Goal: Information Seeking & Learning: Learn about a topic

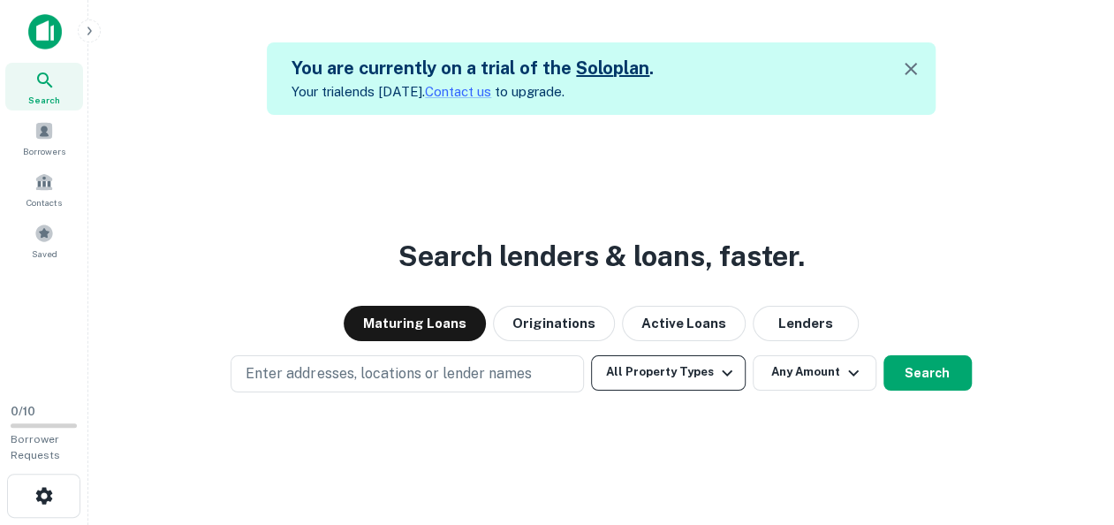
click at [703, 371] on button "All Property Types" at bounding box center [668, 372] width 154 height 35
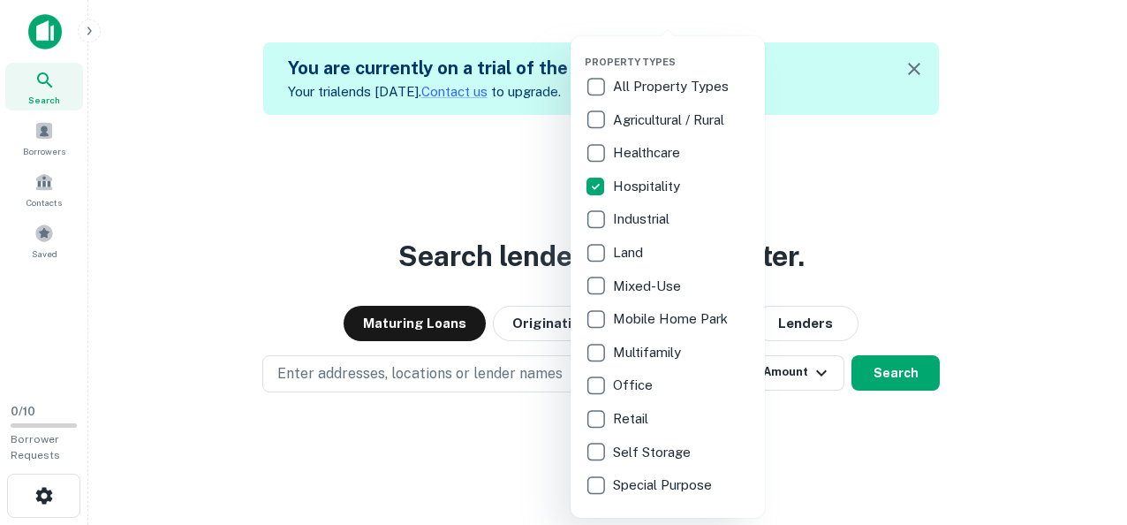
click at [961, 241] on div at bounding box center [563, 262] width 1127 height 525
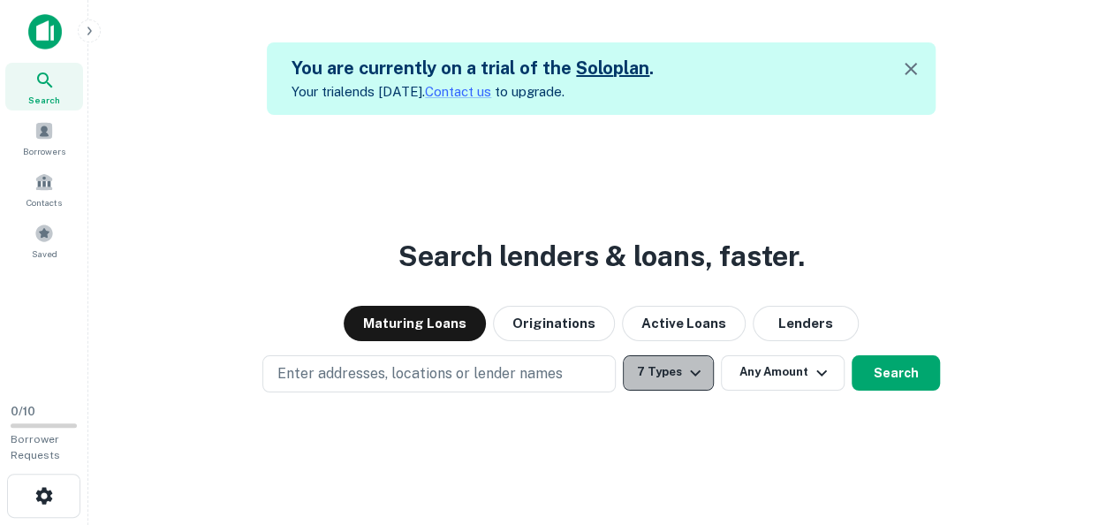
click at [691, 373] on icon "button" at bounding box center [695, 372] width 11 height 6
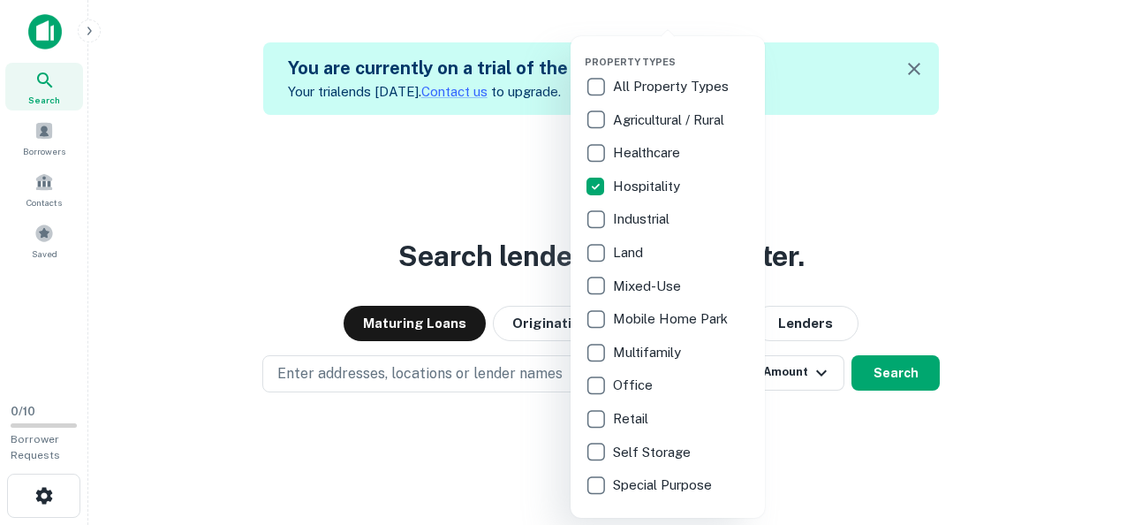
click at [901, 207] on div at bounding box center [563, 262] width 1127 height 525
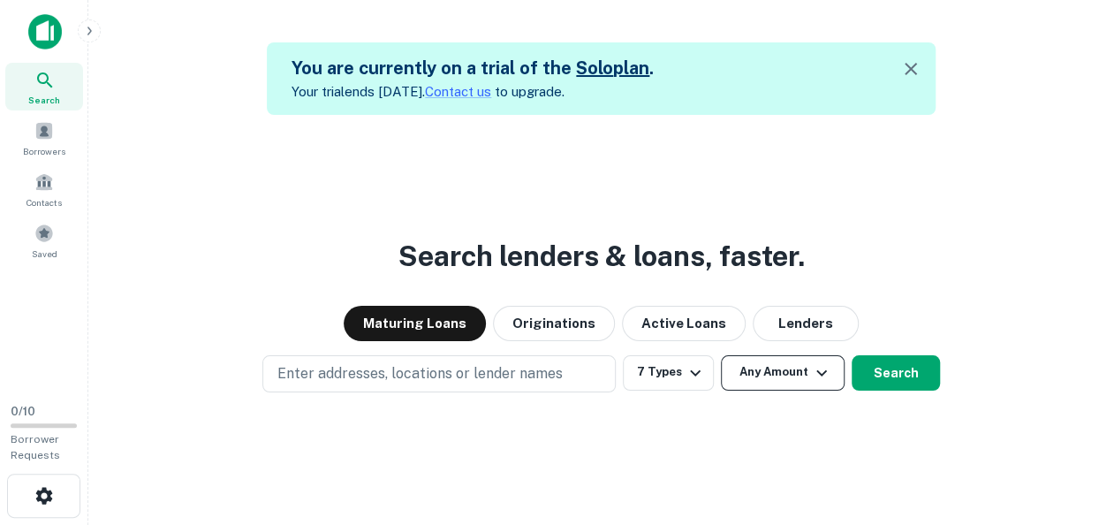
click at [815, 375] on icon "button" at bounding box center [821, 372] width 21 height 21
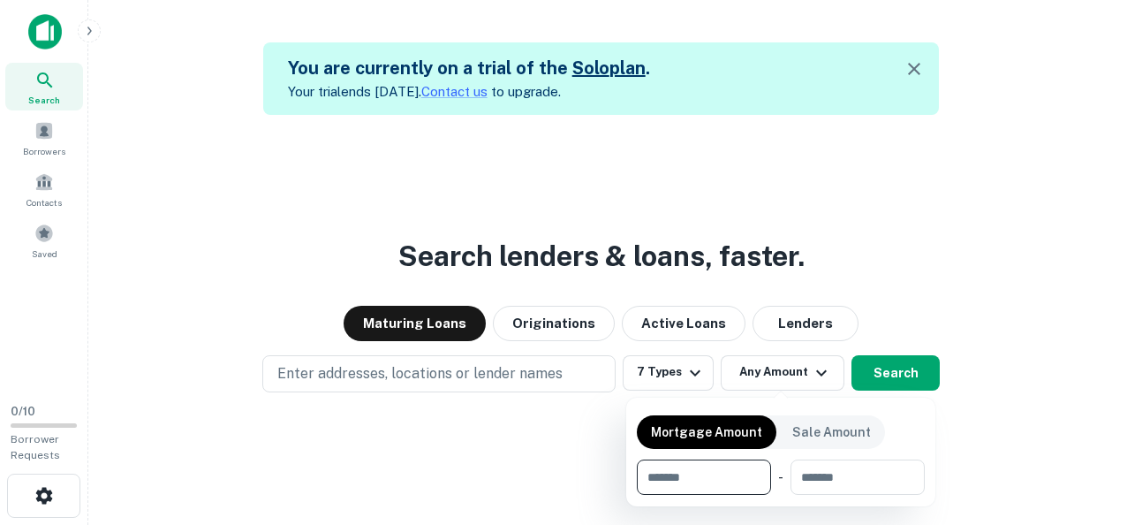
click at [879, 371] on div at bounding box center [563, 262] width 1127 height 525
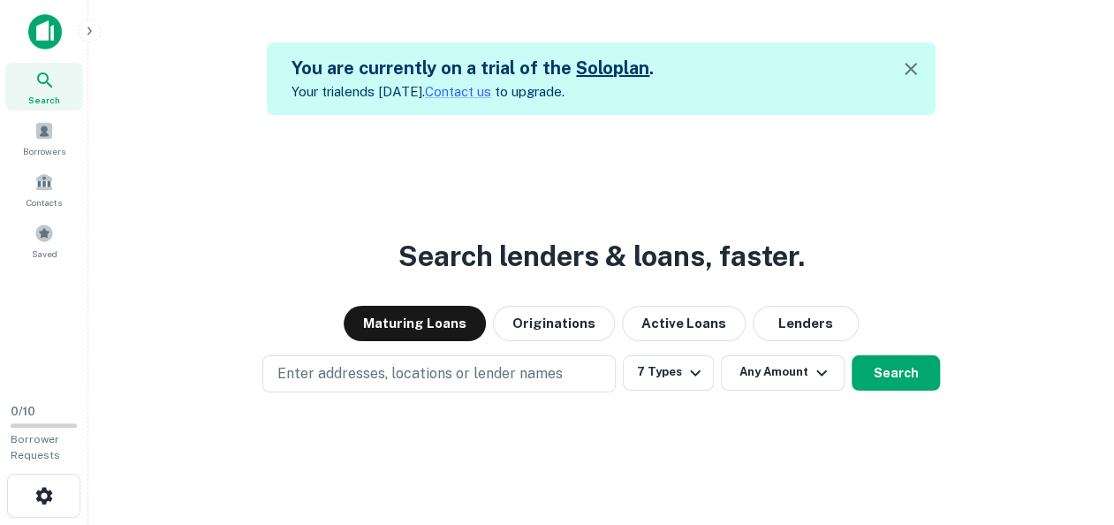
click at [879, 371] on button "Search" at bounding box center [895, 372] width 88 height 35
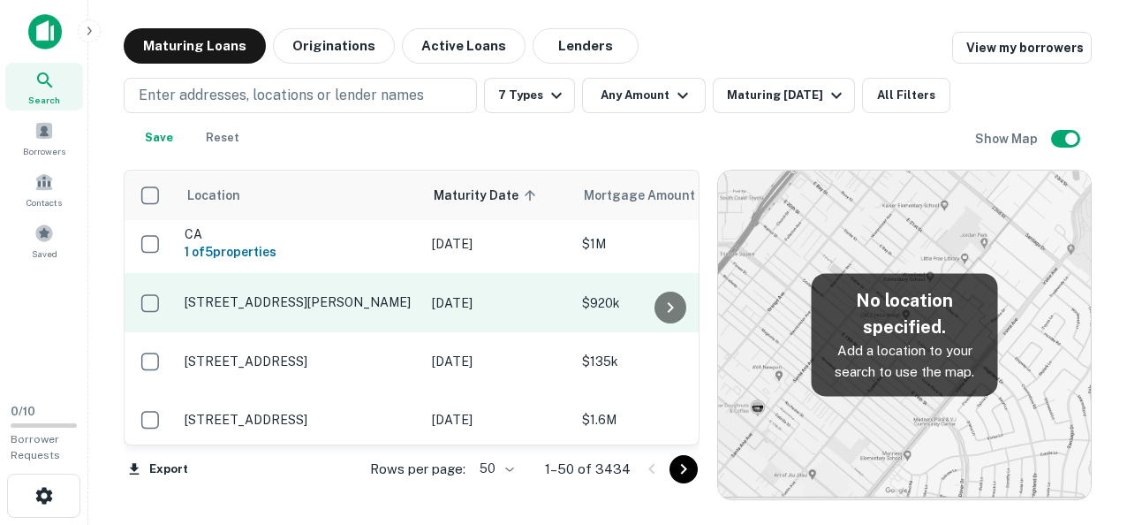
scroll to position [6, 0]
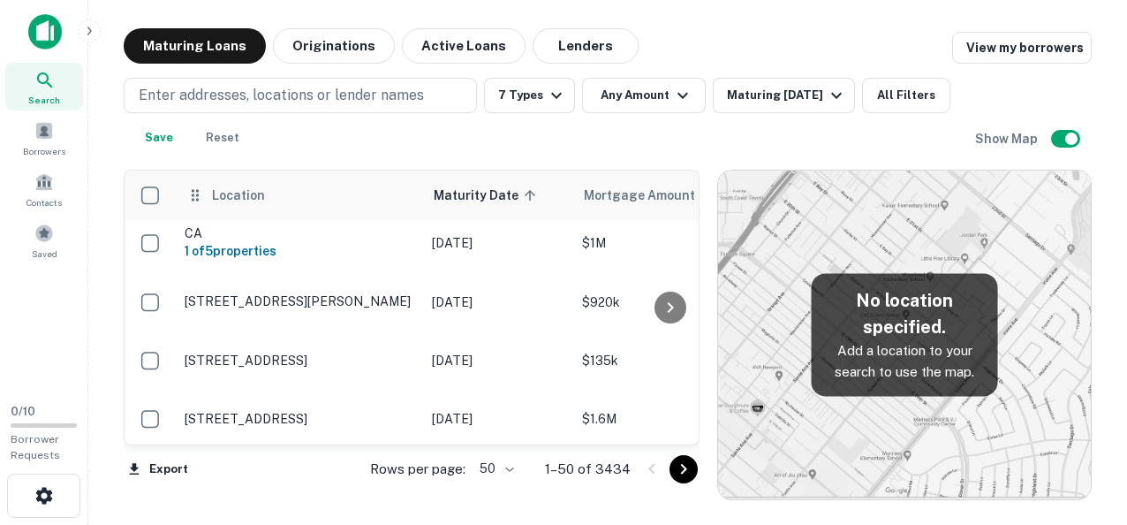
click at [207, 200] on div "Location" at bounding box center [299, 195] width 226 height 21
click at [229, 200] on span "Location" at bounding box center [238, 195] width 54 height 21
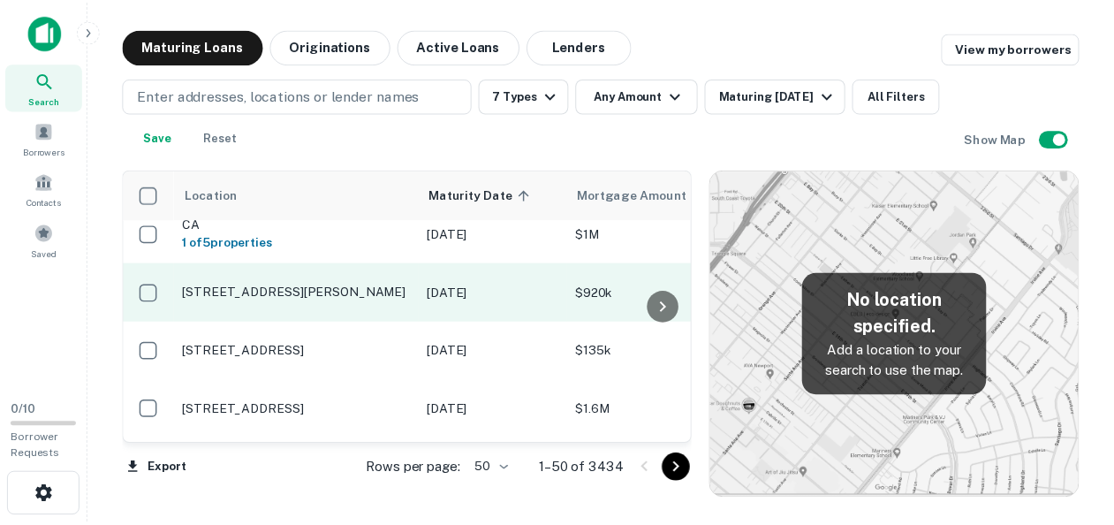
scroll to position [0, 0]
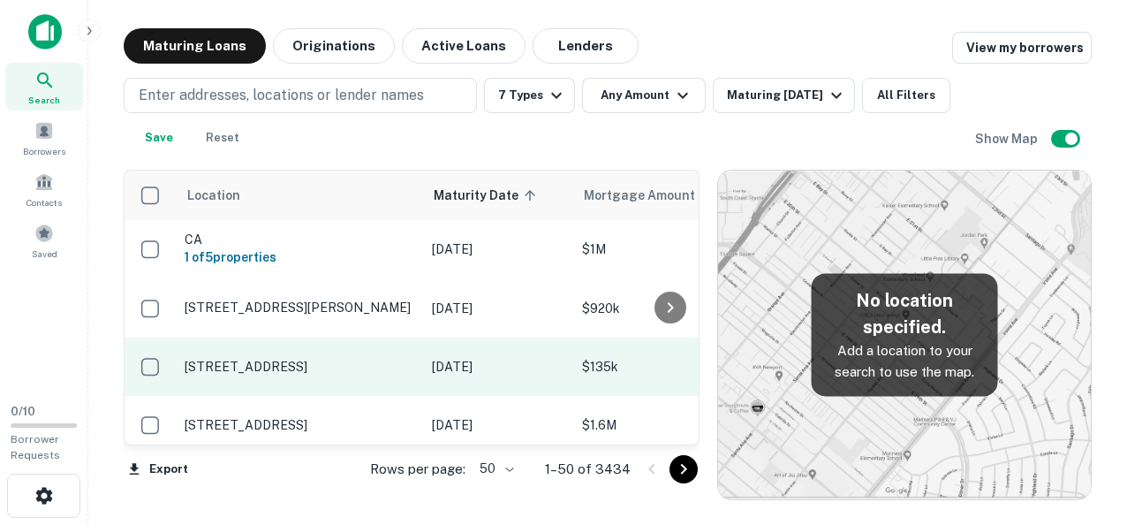
click at [291, 366] on p "[STREET_ADDRESS]" at bounding box center [300, 367] width 230 height 16
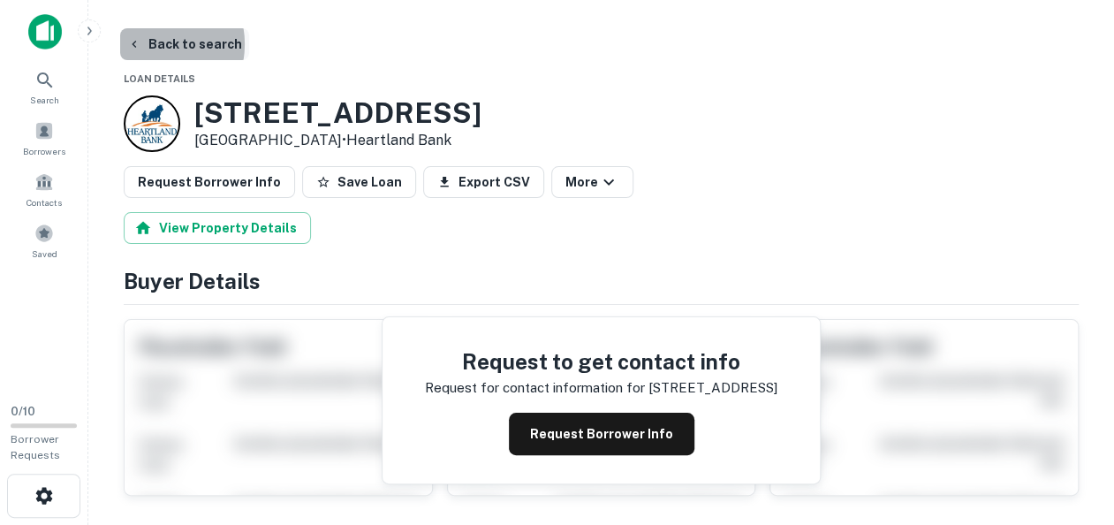
click at [148, 44] on button "Back to search" at bounding box center [184, 44] width 129 height 32
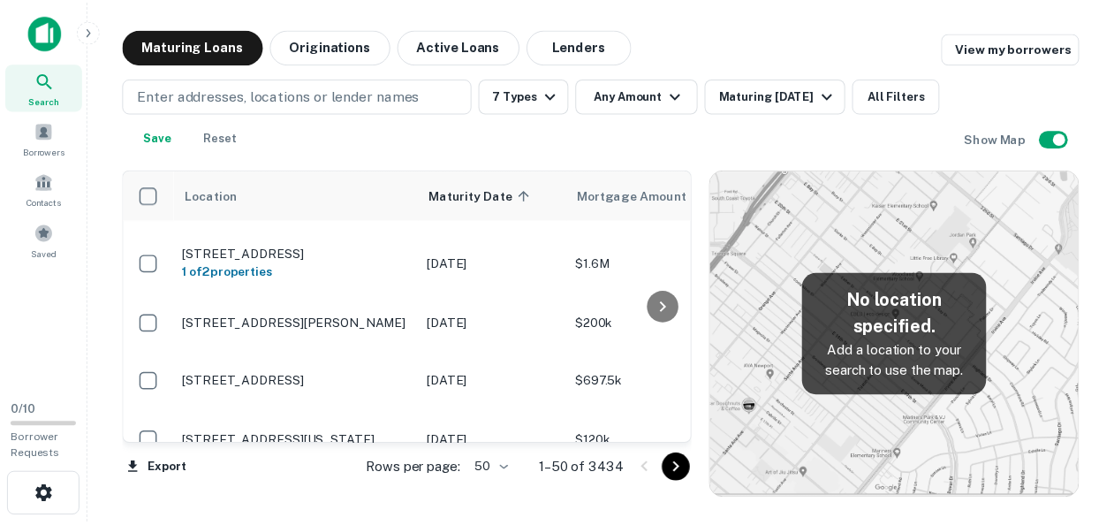
scroll to position [2773, 0]
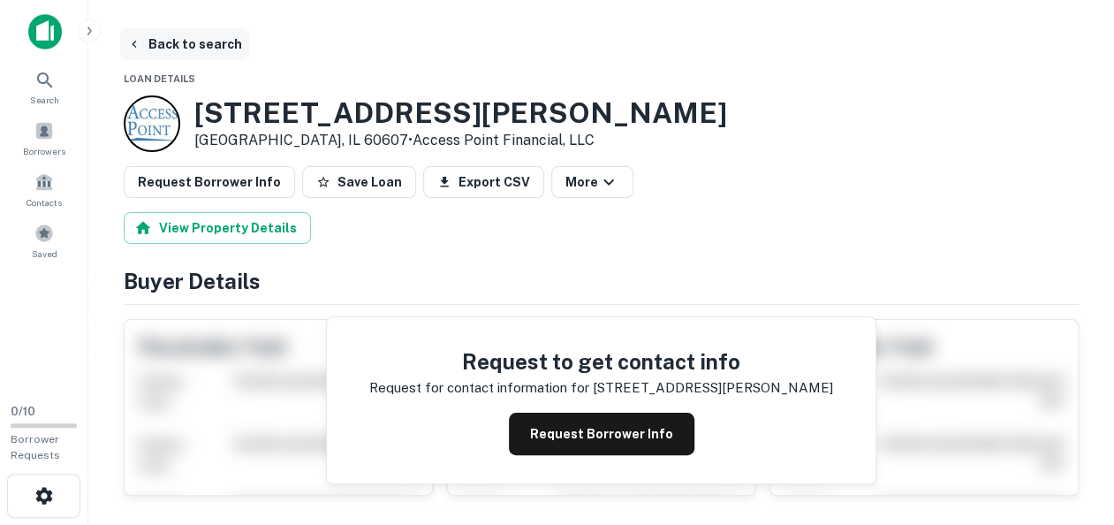
click at [152, 45] on button "Back to search" at bounding box center [184, 44] width 129 height 32
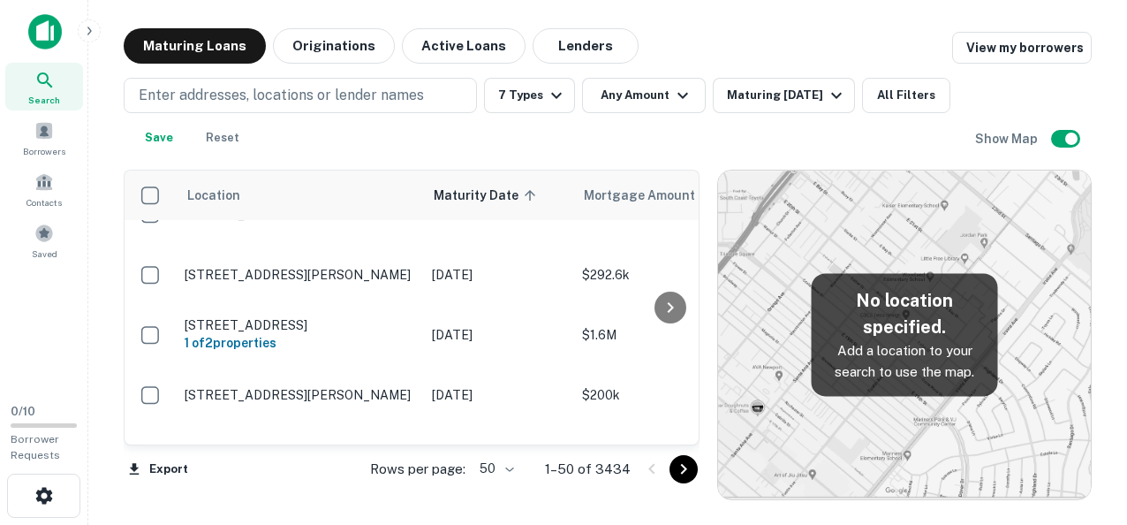
scroll to position [2773, 0]
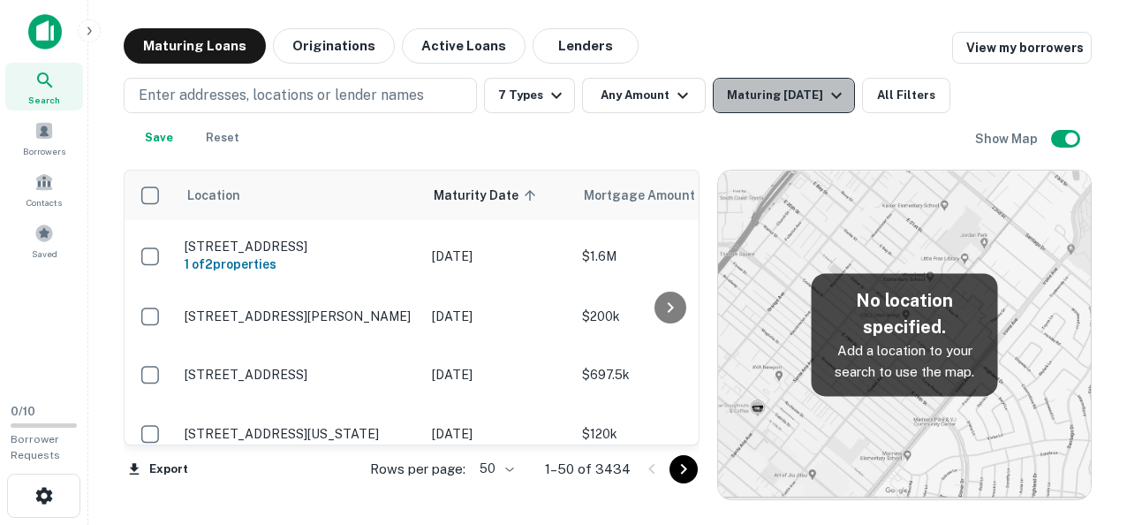
click at [826, 95] on icon "button" at bounding box center [836, 95] width 21 height 21
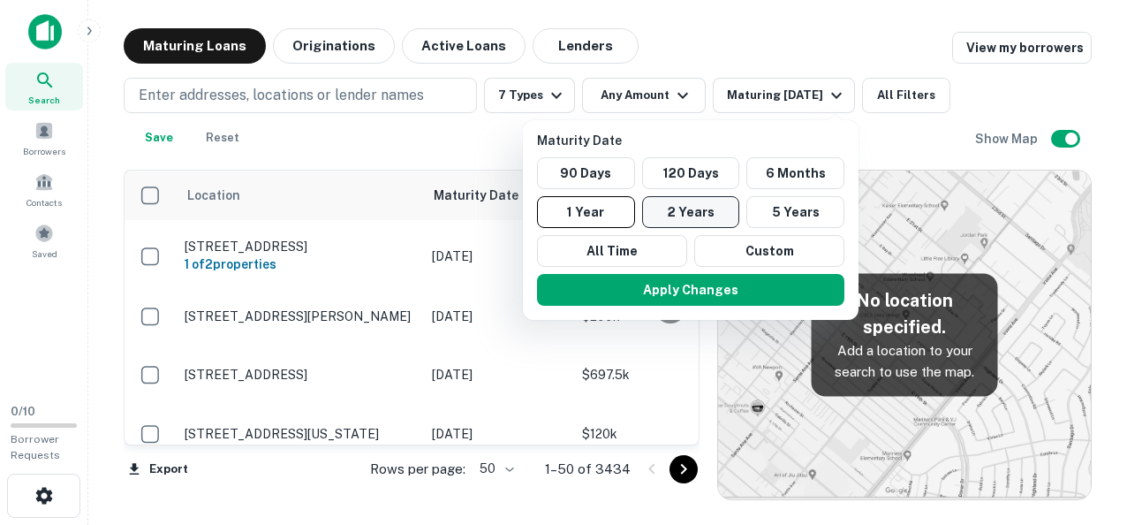
click at [685, 212] on button "2 Years" at bounding box center [691, 212] width 98 height 32
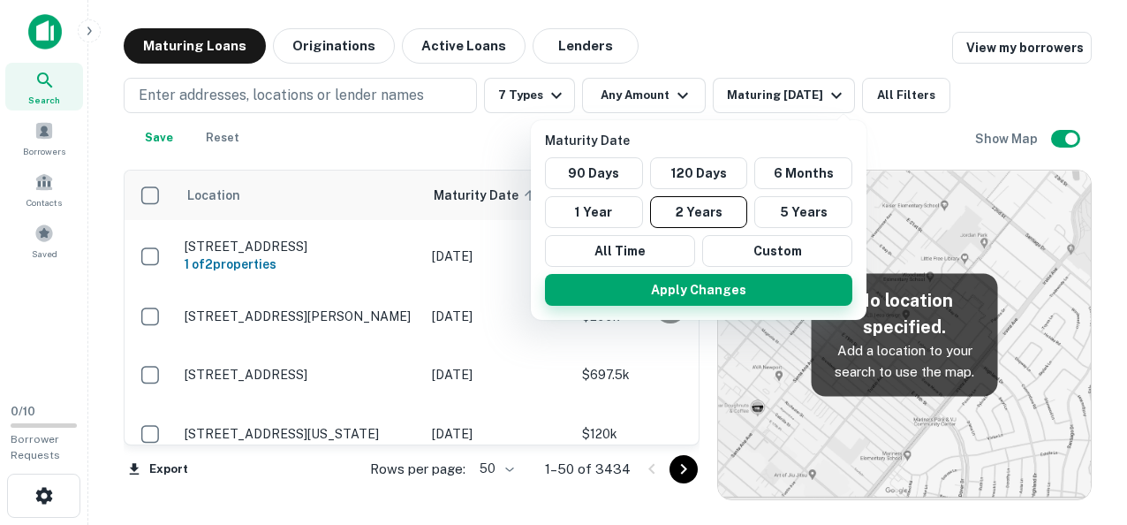
click at [701, 292] on button "Apply Changes" at bounding box center [698, 290] width 307 height 32
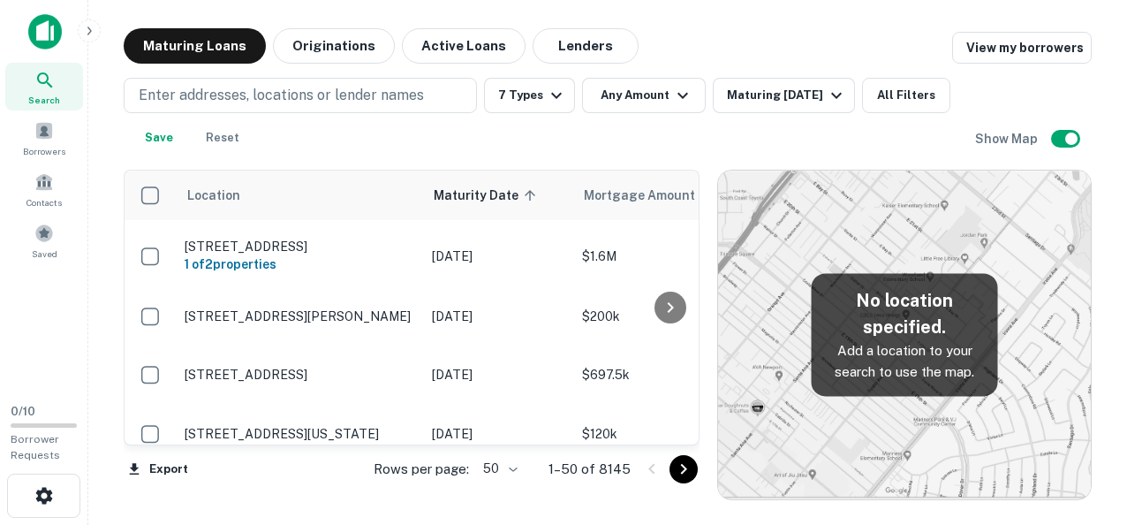
scroll to position [2764, 0]
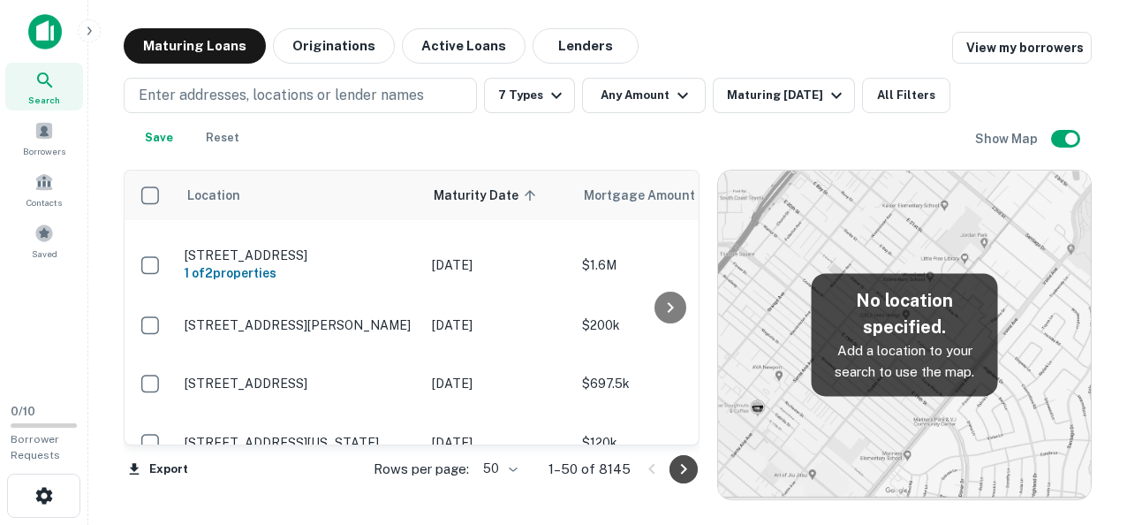
click at [680, 465] on icon "Go to next page" at bounding box center [683, 468] width 21 height 21
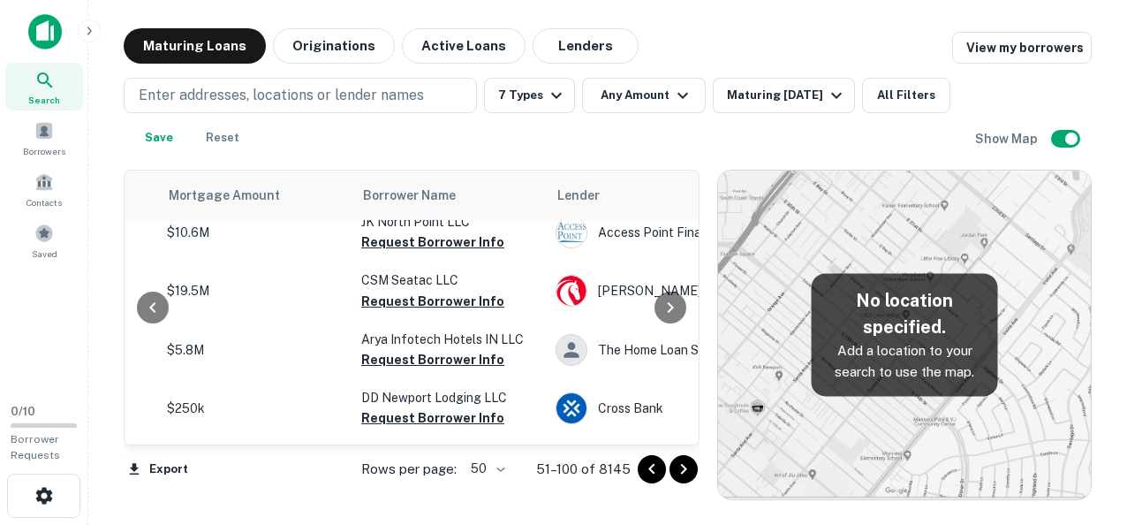
scroll to position [372, 406]
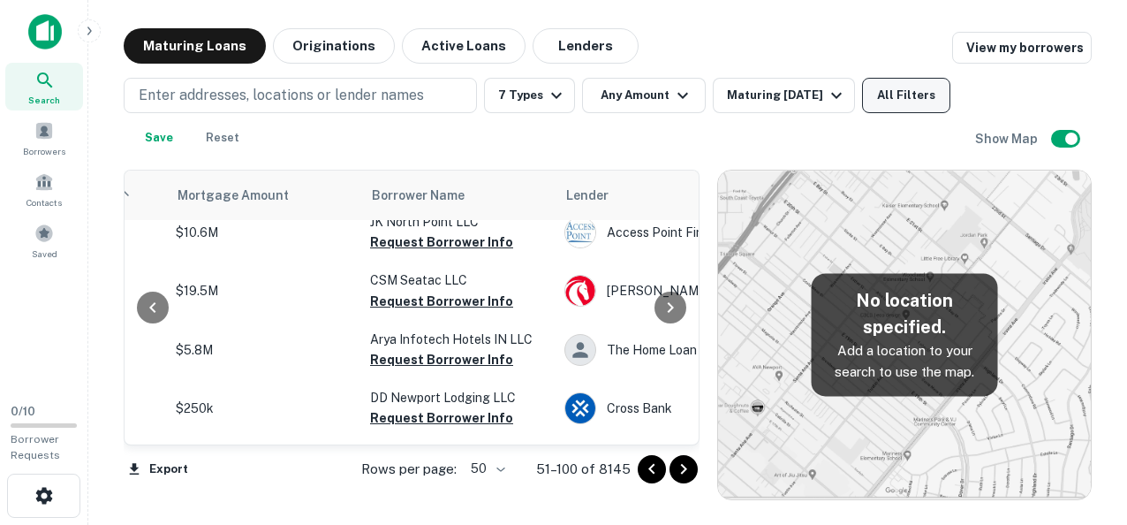
click at [904, 92] on button "All Filters" at bounding box center [906, 95] width 88 height 35
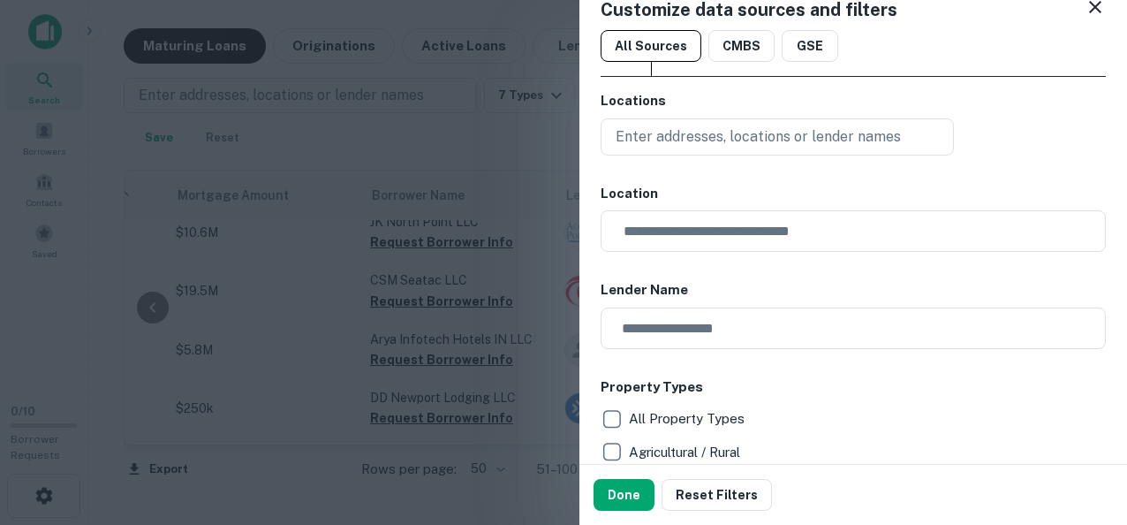
scroll to position [0, 0]
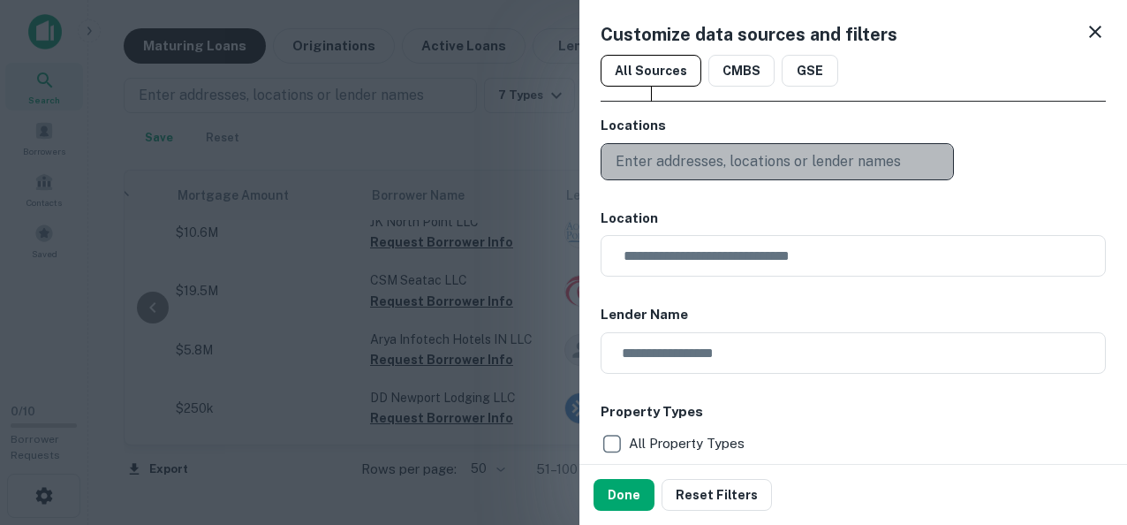
click at [850, 163] on p "Enter addresses, locations or lender names" at bounding box center [758, 161] width 285 height 21
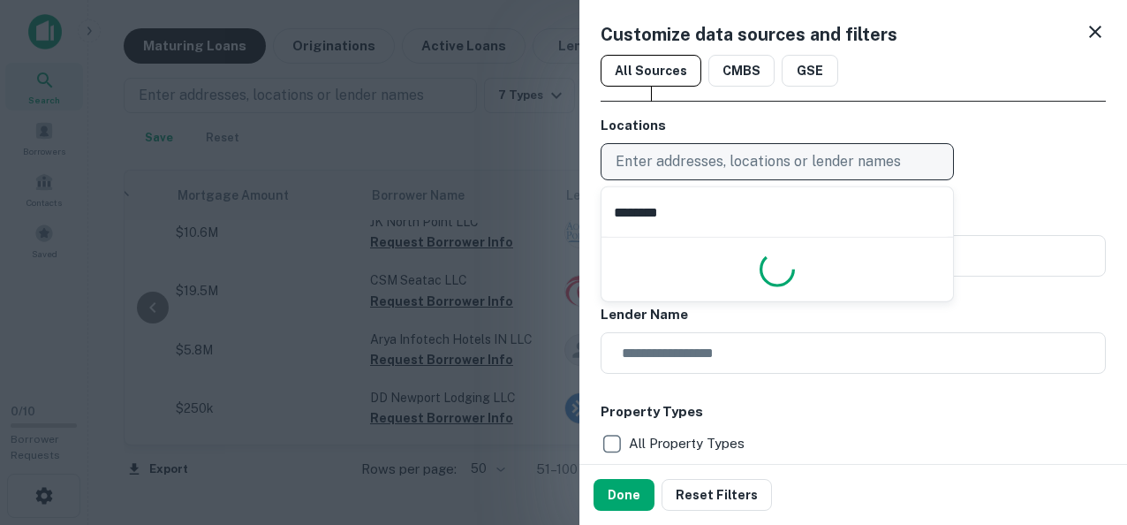
type input "********"
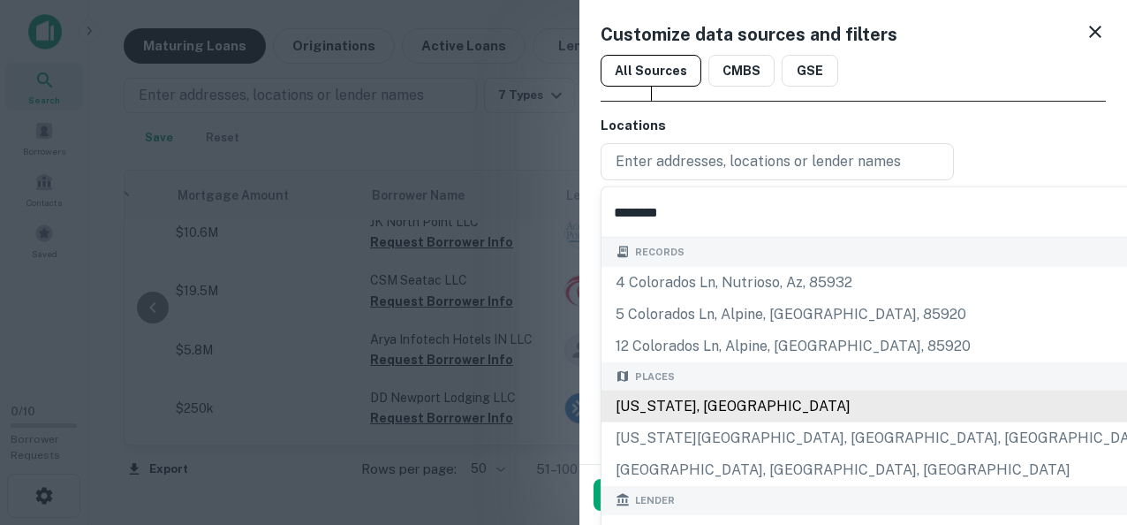
click at [662, 405] on div "[US_STATE], [GEOGRAPHIC_DATA]" at bounding box center [884, 406] width 564 height 32
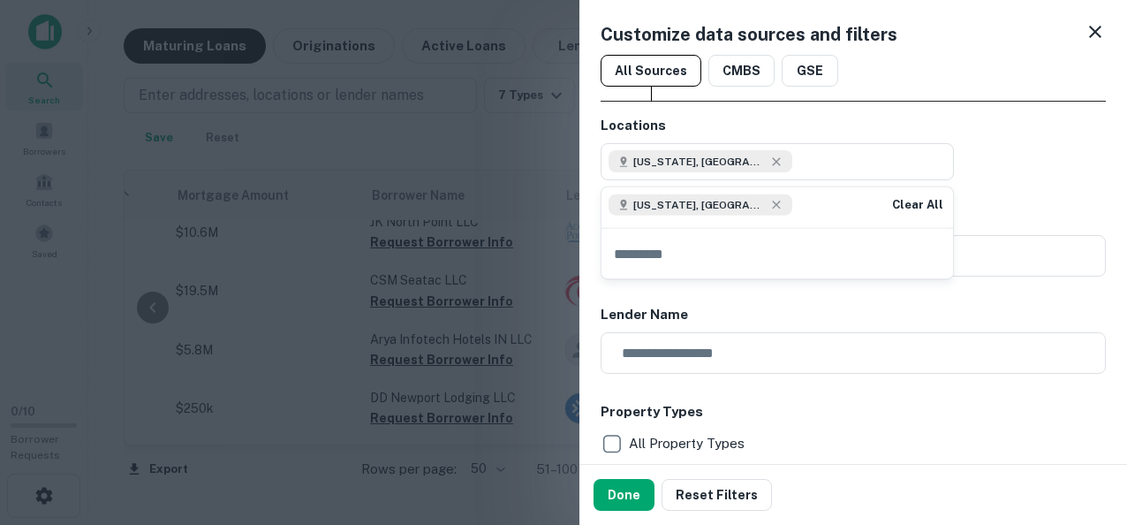
click at [1016, 175] on div "Locations [US_STATE], [GEOGRAPHIC_DATA]" at bounding box center [853, 148] width 505 height 64
click at [613, 491] on button "Done" at bounding box center [624, 495] width 61 height 32
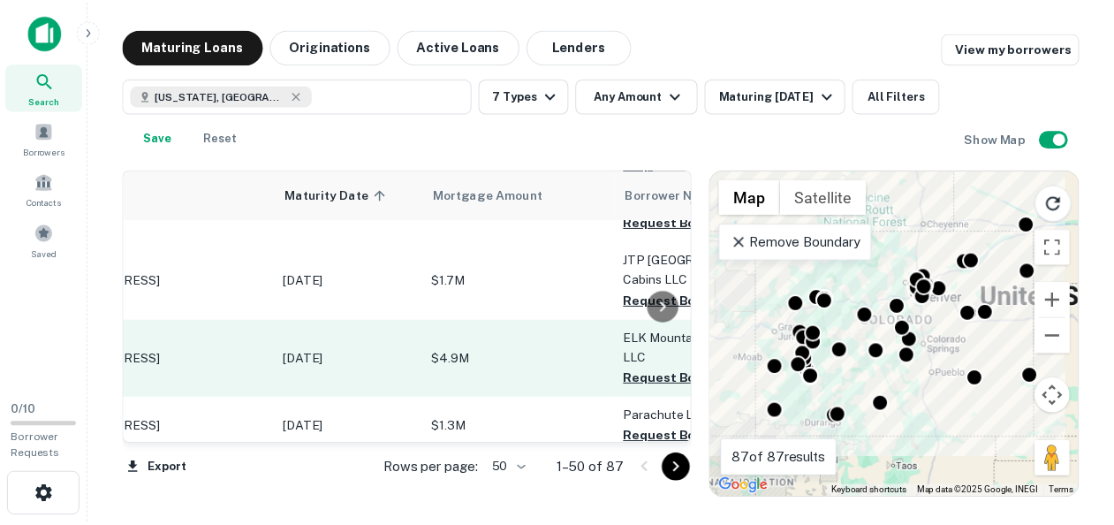
scroll to position [151, 0]
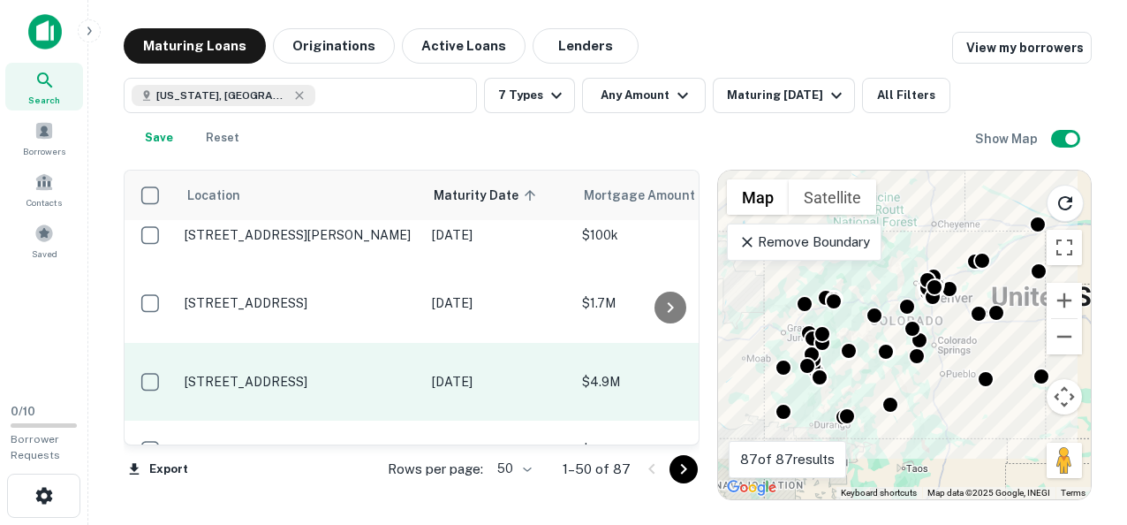
click at [237, 374] on p "[STREET_ADDRESS]" at bounding box center [300, 382] width 230 height 16
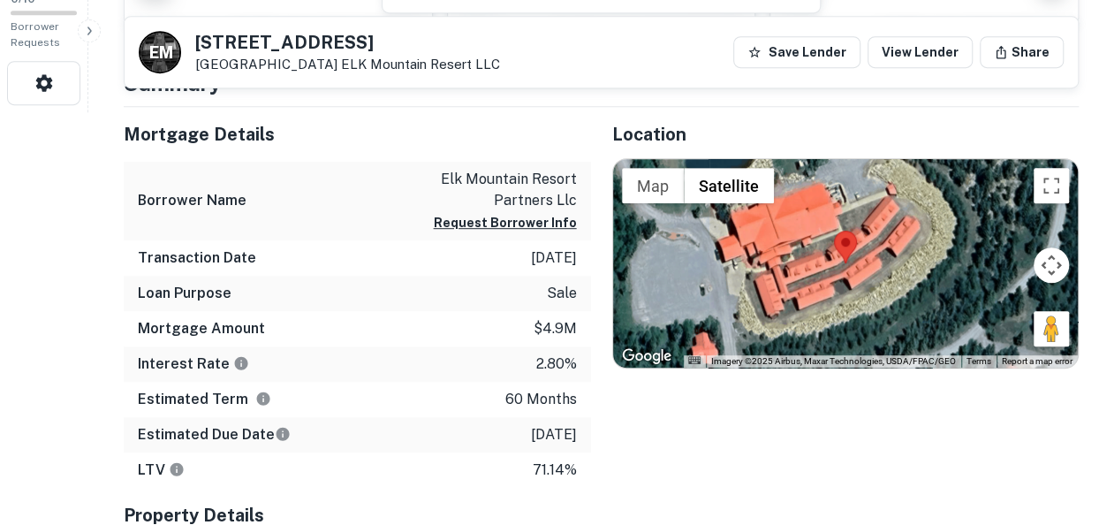
scroll to position [413, 0]
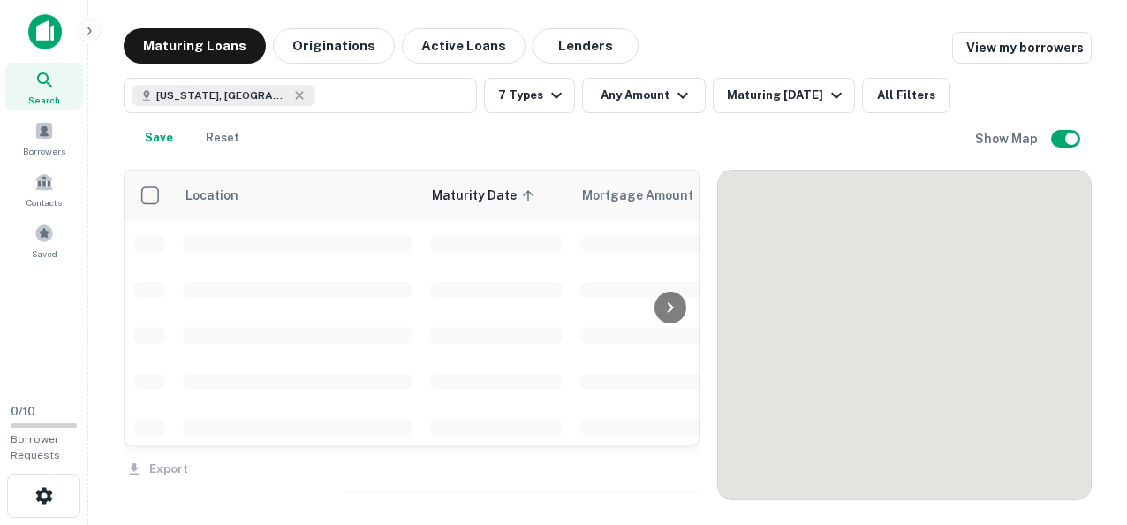
scroll to position [151, 0]
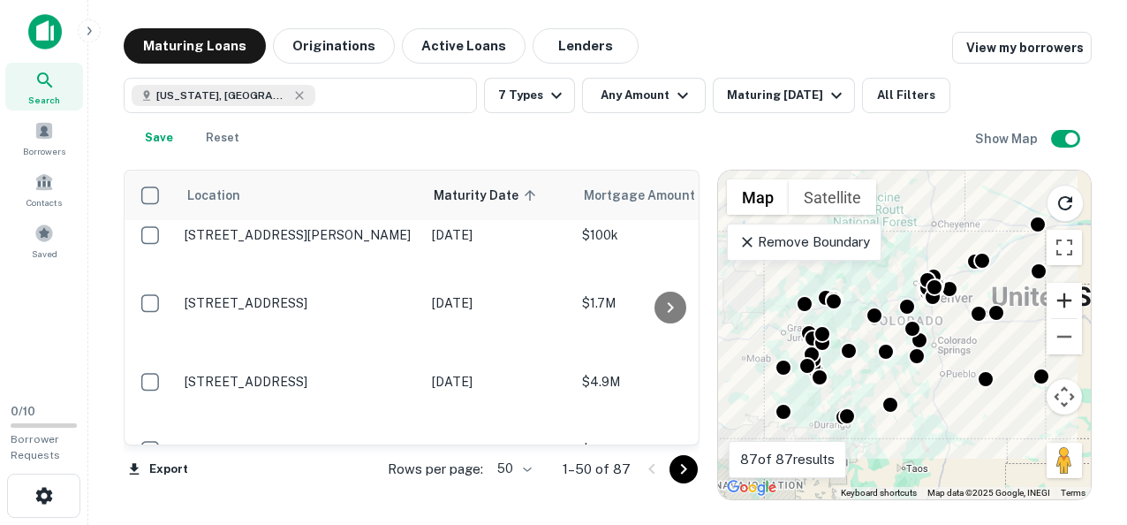
click at [1073, 297] on button "Zoom in" at bounding box center [1064, 300] width 35 height 35
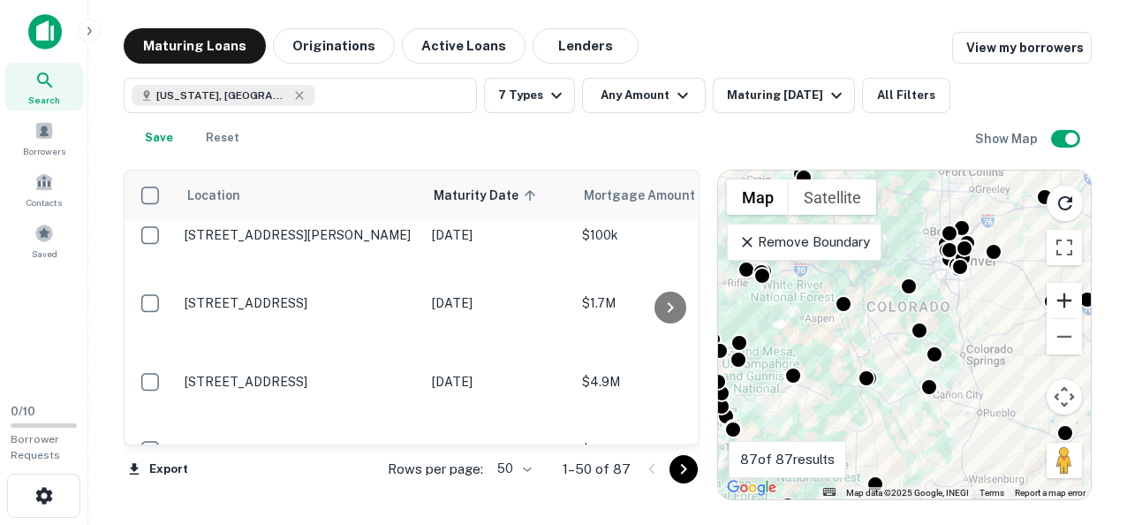
click at [1073, 297] on button "Zoom in" at bounding box center [1064, 300] width 35 height 35
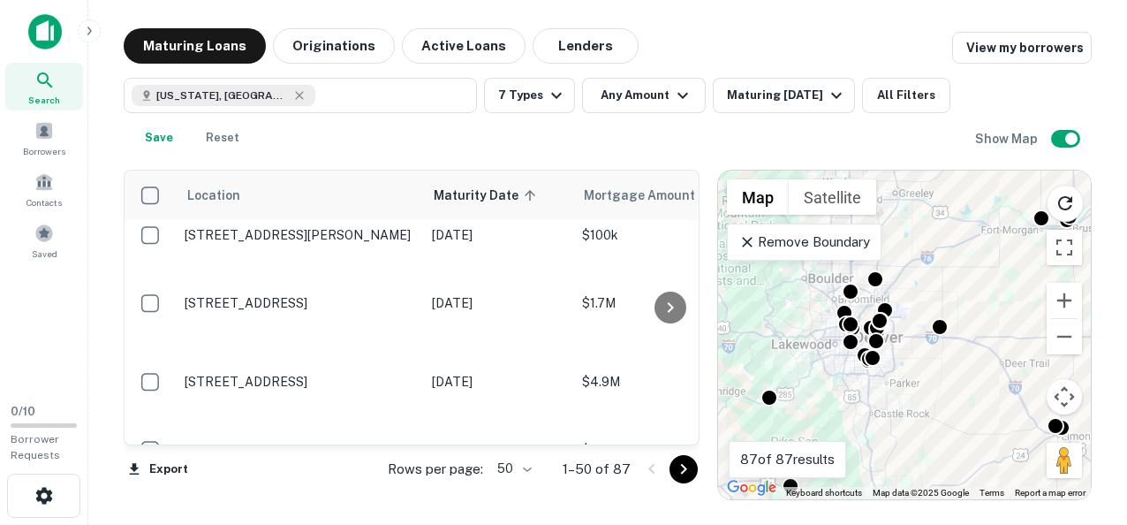
drag, startPoint x: 968, startPoint y: 263, endPoint x: 821, endPoint y: 417, distance: 212.4
click at [821, 417] on div "To activate drag with keyboard, press Alt + Enter. Once in keyboard drag state,…" at bounding box center [904, 334] width 373 height 329
click at [1065, 298] on button "Zoom in" at bounding box center [1064, 300] width 35 height 35
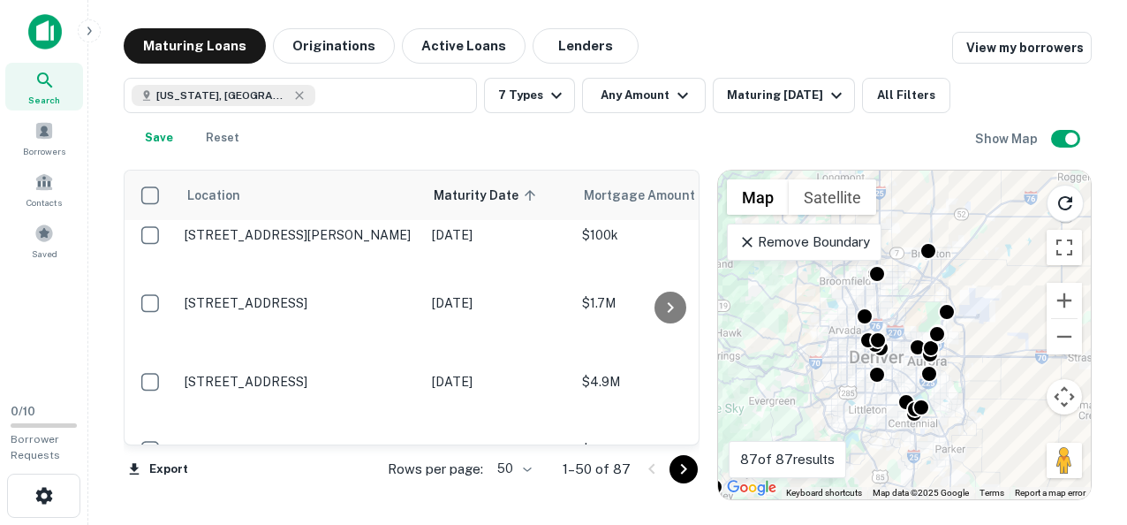
drag, startPoint x: 898, startPoint y: 348, endPoint x: 982, endPoint y: 368, distance: 86.3
click at [982, 368] on div "To activate drag with keyboard, press Alt + Enter. Once in keyboard drag state,…" at bounding box center [904, 334] width 373 height 329
click at [1065, 297] on button "Zoom in" at bounding box center [1064, 300] width 35 height 35
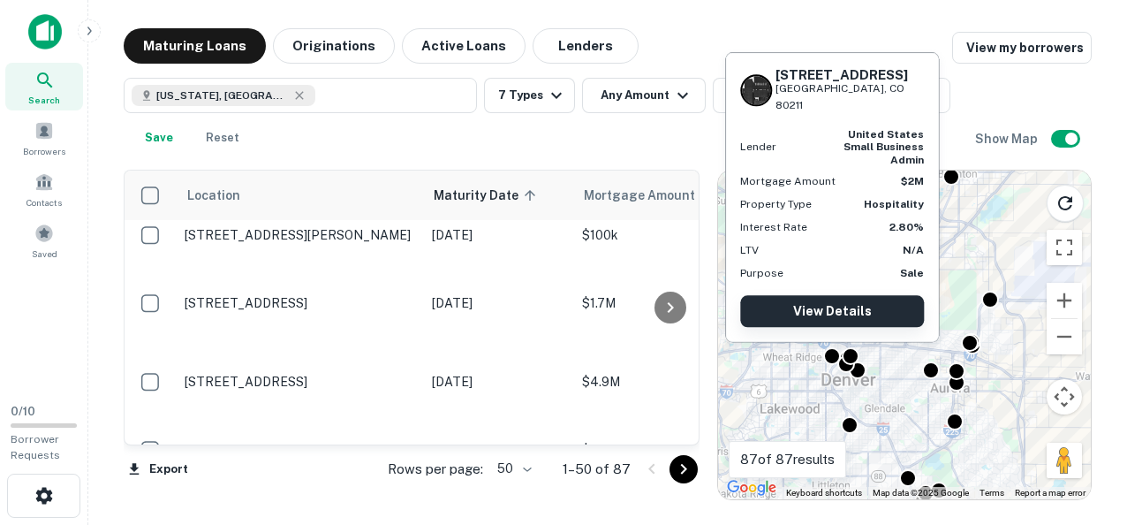
click at [829, 308] on link "View Details" at bounding box center [832, 311] width 184 height 32
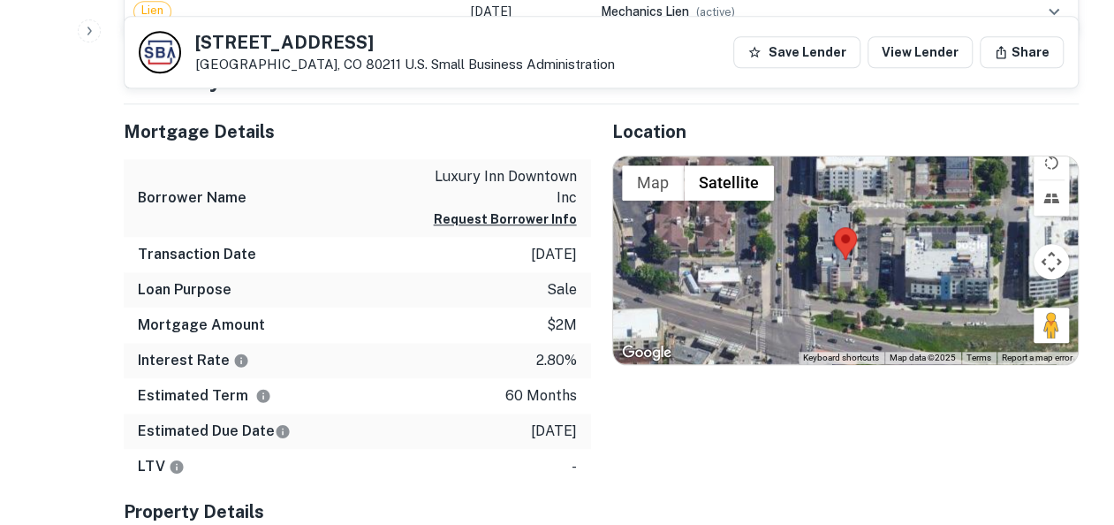
scroll to position [836, 0]
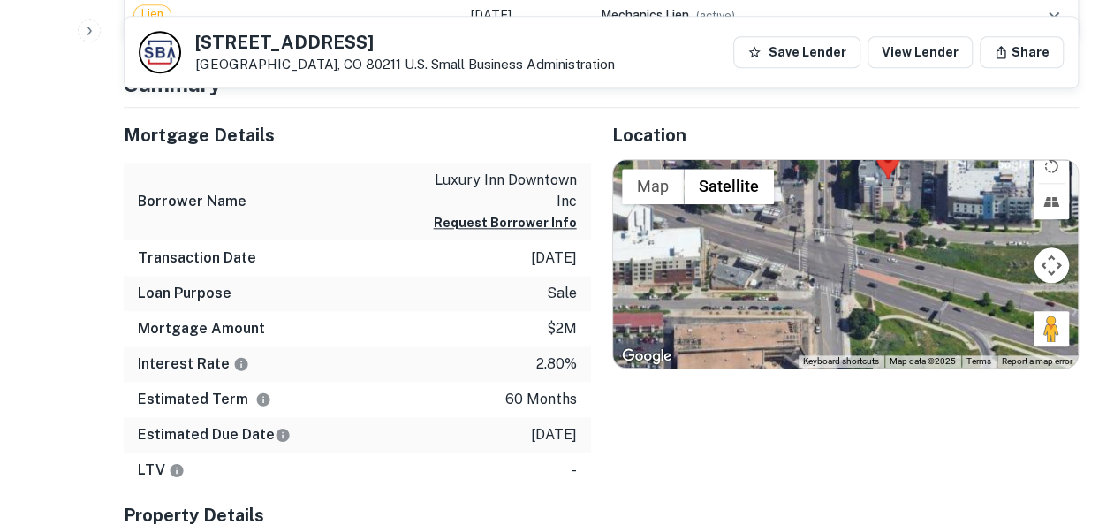
drag, startPoint x: 883, startPoint y: 289, endPoint x: 926, endPoint y: 209, distance: 90.1
click at [926, 209] on div at bounding box center [845, 264] width 465 height 208
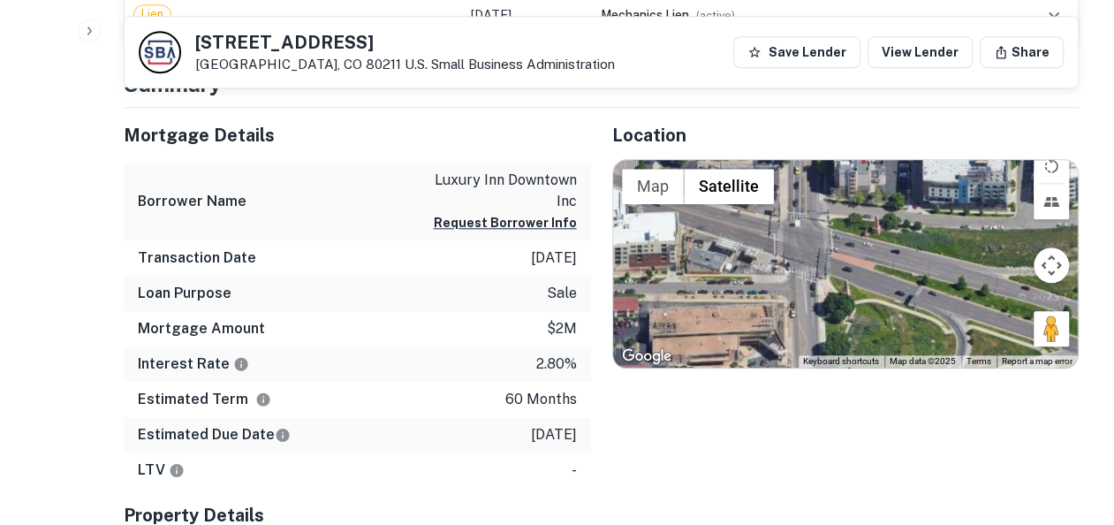
drag, startPoint x: 943, startPoint y: 291, endPoint x: 919, endPoint y: 269, distance: 33.2
click at [919, 269] on div at bounding box center [845, 264] width 465 height 208
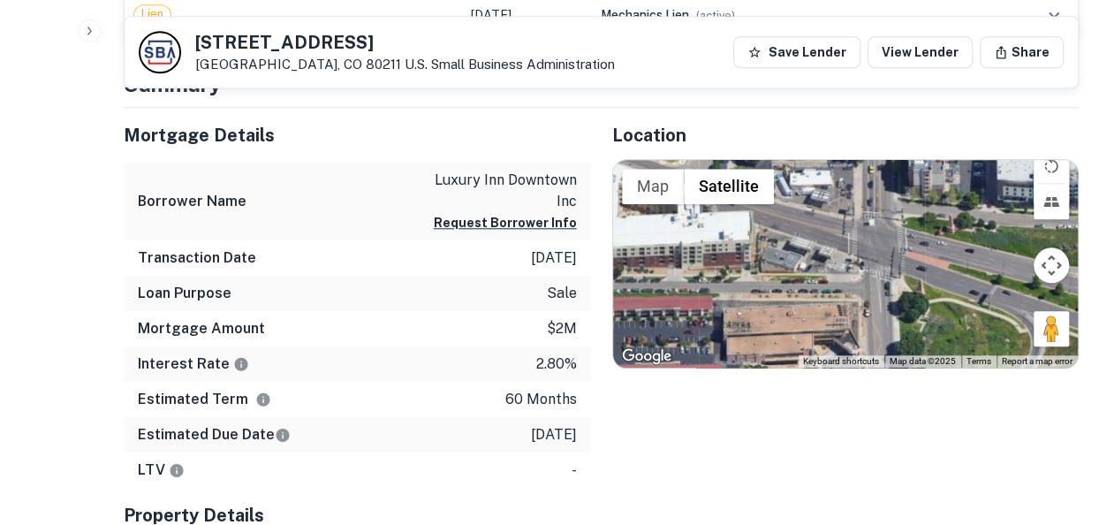
drag, startPoint x: 655, startPoint y: 304, endPoint x: 733, endPoint y: 302, distance: 78.6
click at [733, 302] on div at bounding box center [845, 264] width 465 height 208
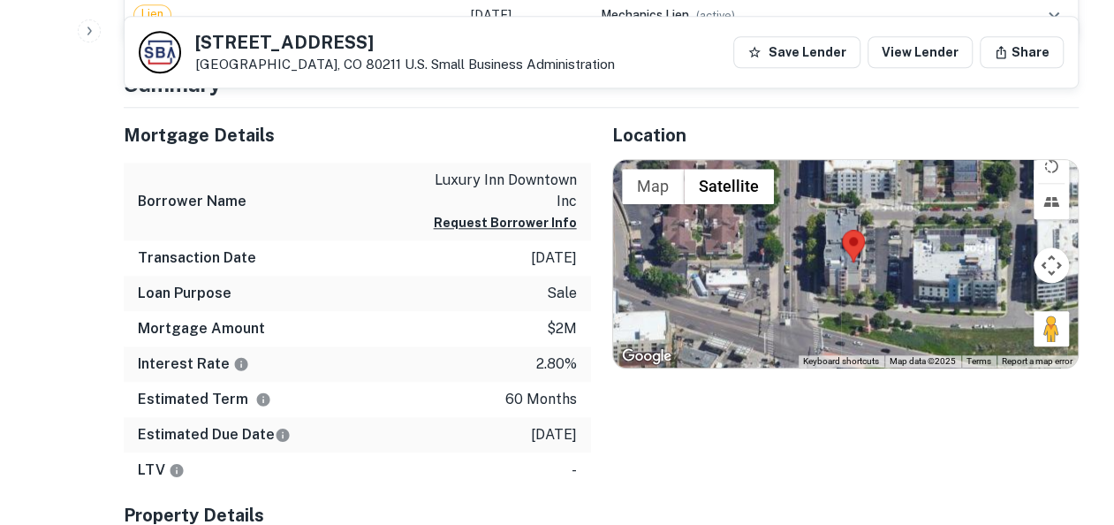
drag, startPoint x: 970, startPoint y: 237, endPoint x: 886, endPoint y: 344, distance: 136.6
click at [886, 344] on div at bounding box center [845, 264] width 465 height 208
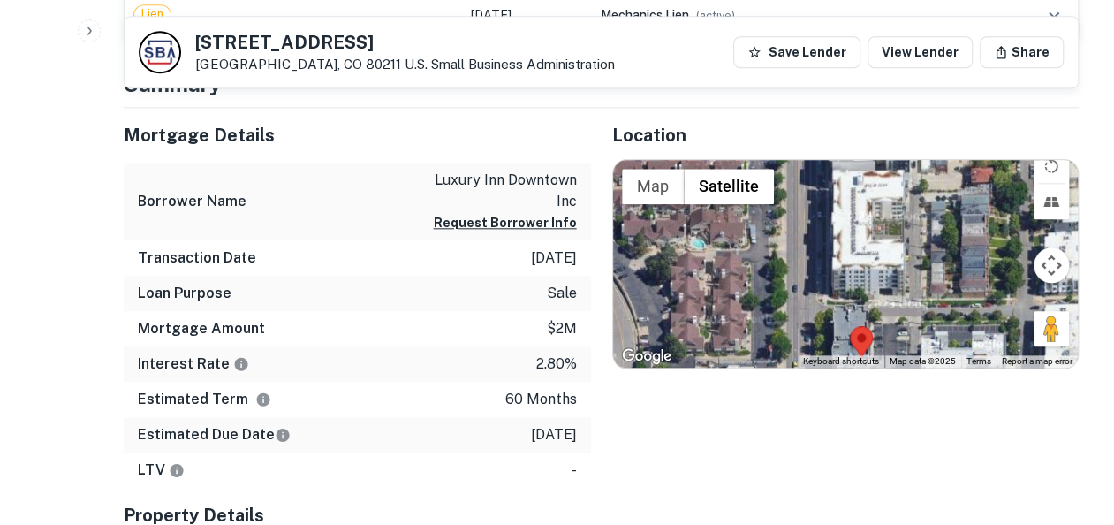
drag, startPoint x: 970, startPoint y: 208, endPoint x: 978, endPoint y: 311, distance: 103.6
click at [978, 311] on div at bounding box center [845, 264] width 465 height 208
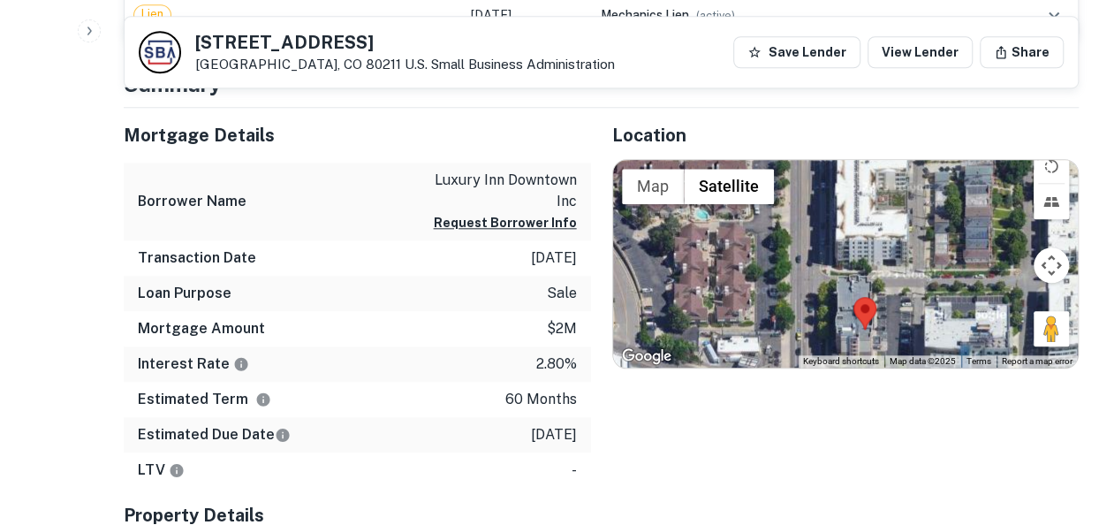
drag, startPoint x: 933, startPoint y: 220, endPoint x: 936, endPoint y: 197, distance: 23.2
click at [936, 197] on div at bounding box center [845, 264] width 465 height 208
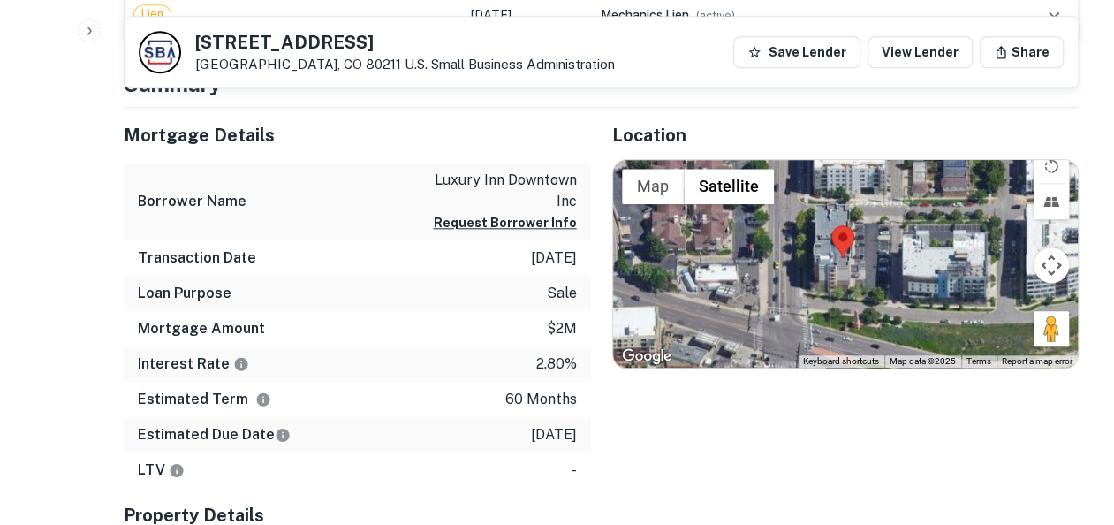
drag, startPoint x: 957, startPoint y: 299, endPoint x: 935, endPoint y: 223, distance: 79.1
click at [935, 223] on div at bounding box center [845, 264] width 465 height 208
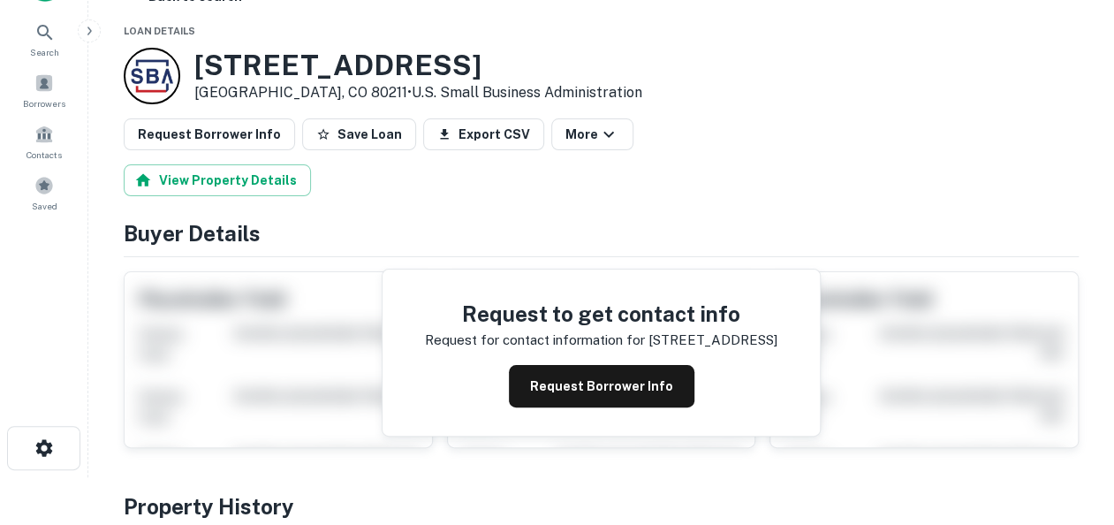
scroll to position [0, 0]
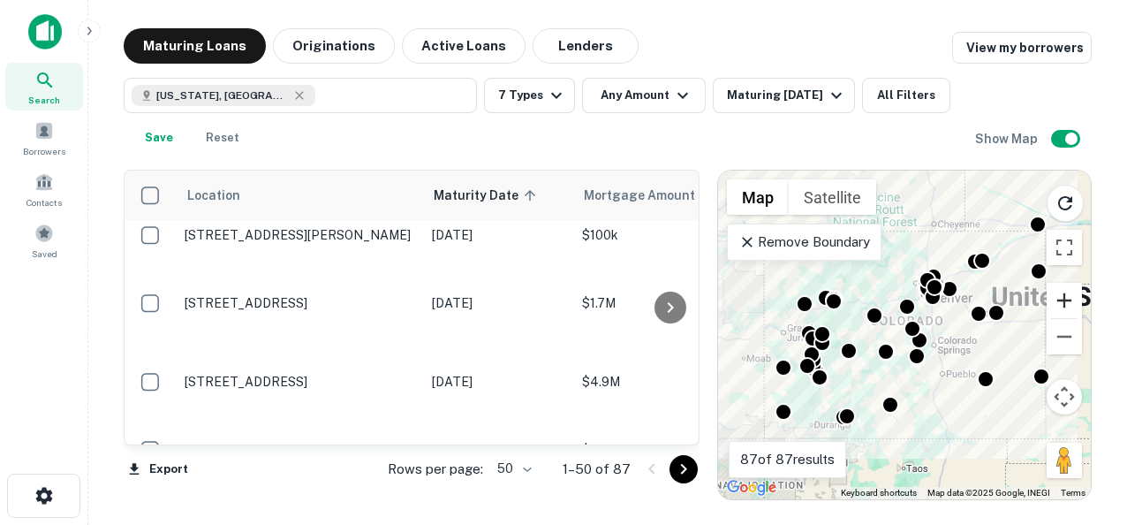
click at [1072, 299] on button "Zoom in" at bounding box center [1064, 300] width 35 height 35
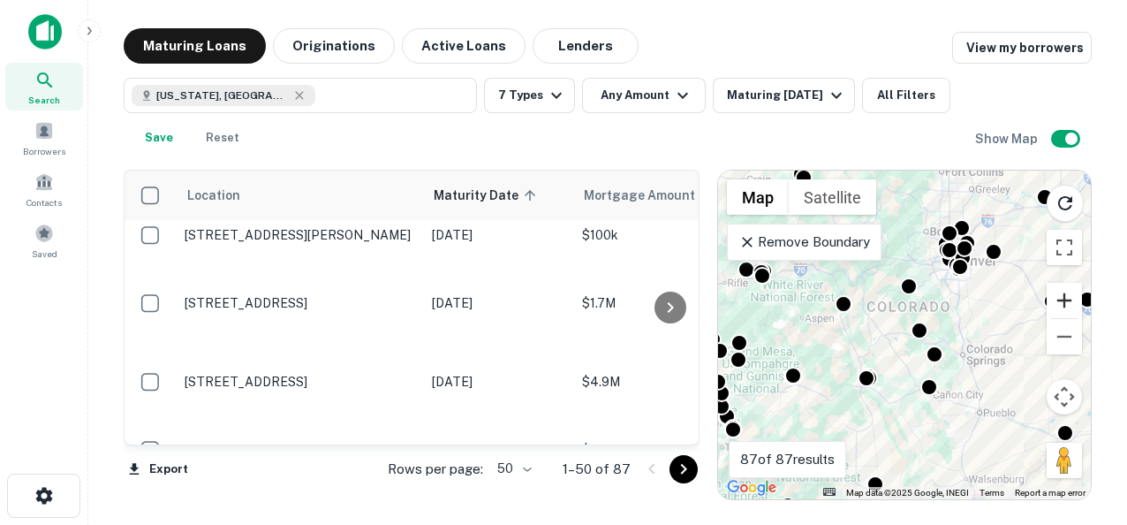
click at [1072, 299] on button "Zoom in" at bounding box center [1064, 300] width 35 height 35
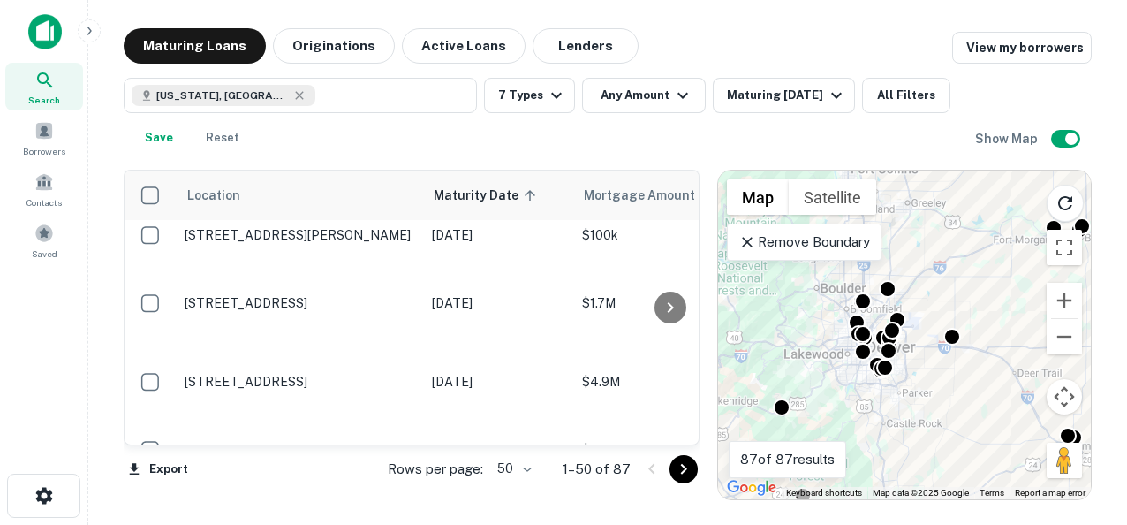
drag, startPoint x: 1001, startPoint y: 296, endPoint x: 866, endPoint y: 462, distance: 214.1
click at [866, 462] on div "To activate drag with keyboard, press Alt + Enter. Once in keyboard drag state,…" at bounding box center [904, 334] width 373 height 329
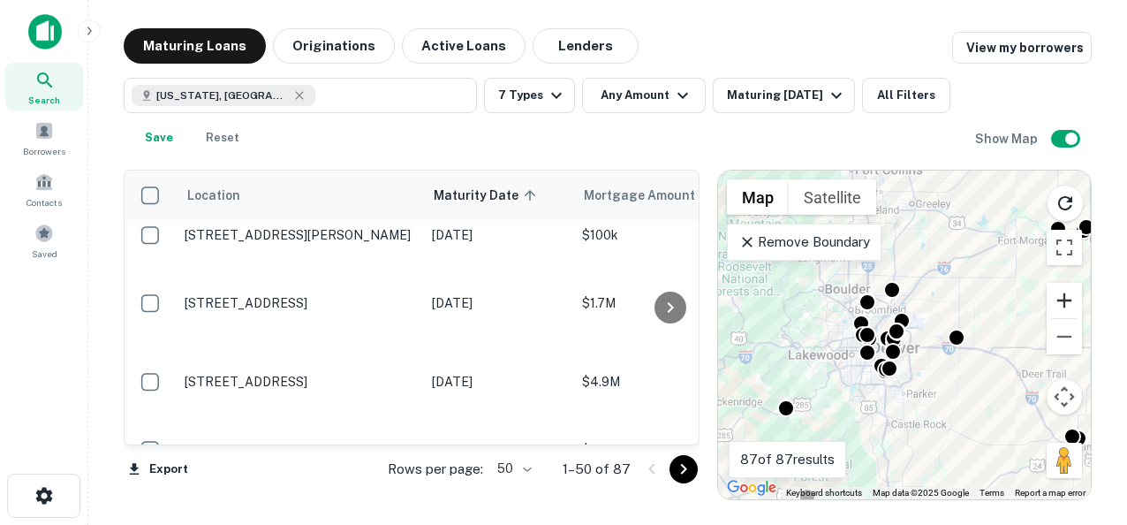
click at [1063, 299] on button "Zoom in" at bounding box center [1064, 300] width 35 height 35
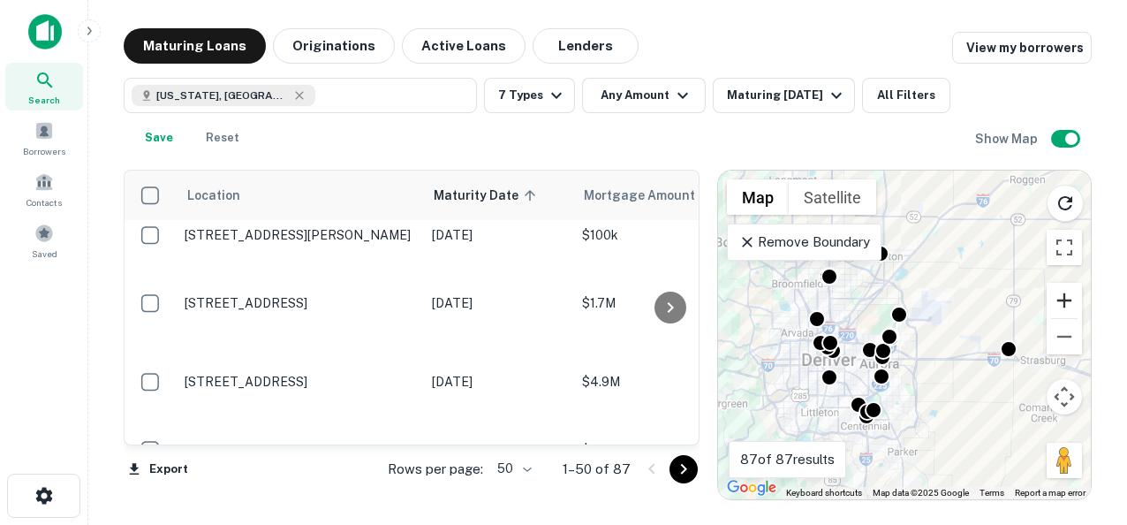
click at [1063, 299] on button "Zoom in" at bounding box center [1064, 300] width 35 height 35
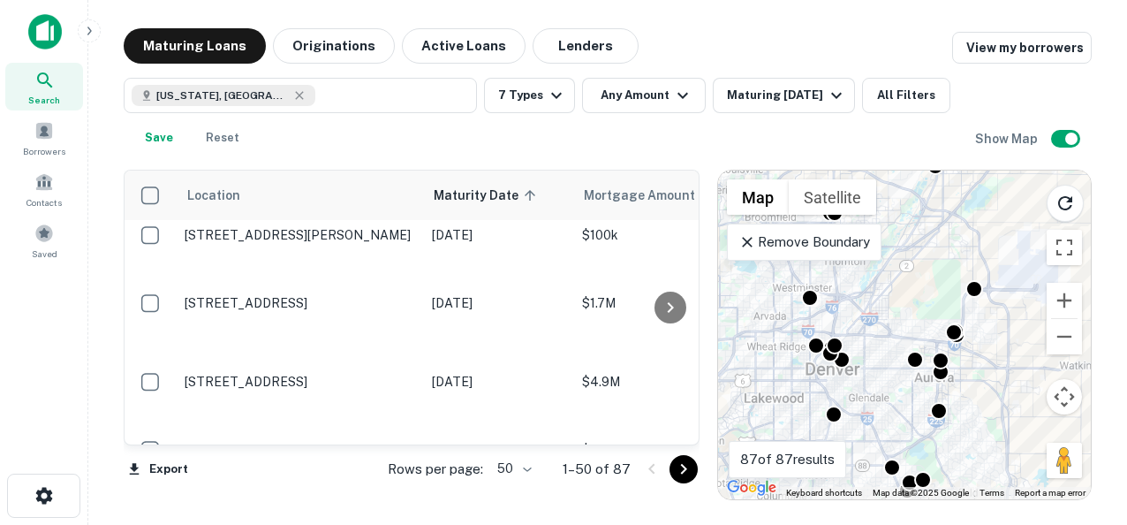
drag, startPoint x: 935, startPoint y: 353, endPoint x: 1018, endPoint y: 336, distance: 84.9
click at [1018, 336] on div "To activate drag with keyboard, press Alt + Enter. Once in keyboard drag state,…" at bounding box center [904, 334] width 373 height 329
click at [1067, 301] on button "Zoom in" at bounding box center [1064, 300] width 35 height 35
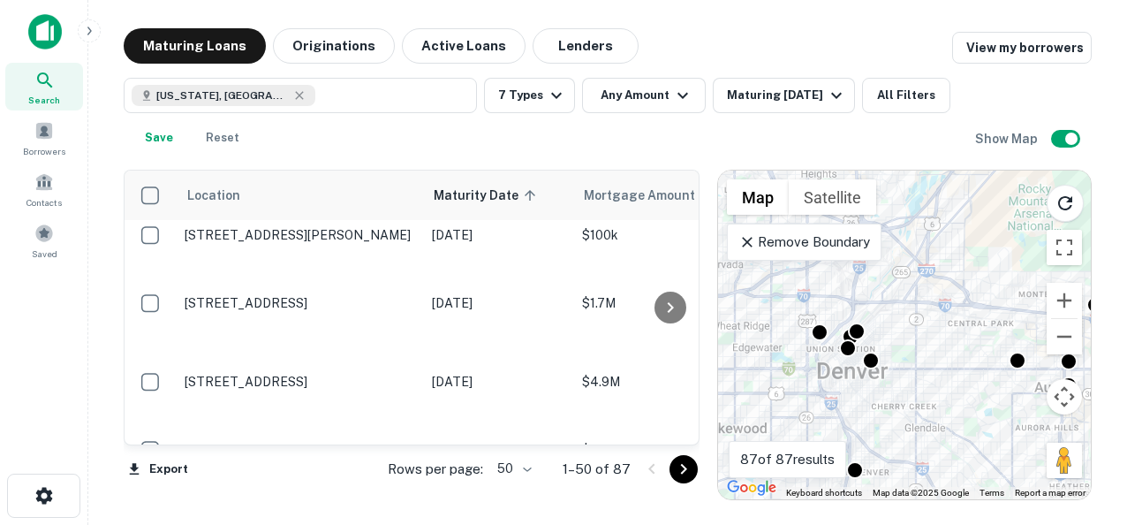
drag, startPoint x: 833, startPoint y: 348, endPoint x: 931, endPoint y: 316, distance: 103.1
click at [931, 316] on div "To activate drag with keyboard, press Alt + Enter. Once in keyboard drag state,…" at bounding box center [904, 334] width 373 height 329
click at [1063, 295] on button "Zoom in" at bounding box center [1064, 300] width 35 height 35
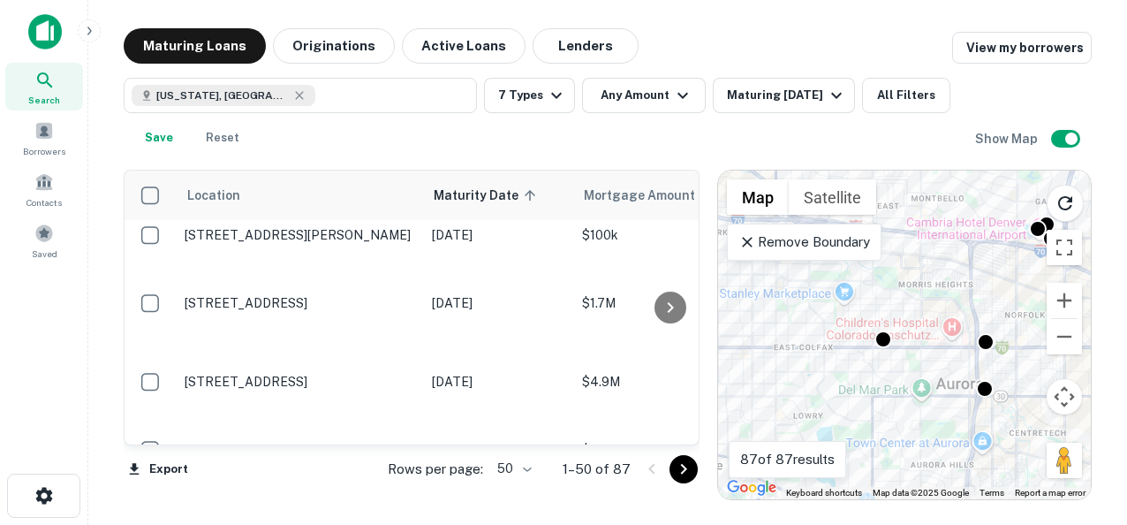
drag, startPoint x: 988, startPoint y: 382, endPoint x: 738, endPoint y: 327, distance: 256.8
click at [738, 327] on div "To activate drag with keyboard, press Alt + Enter. Once in keyboard drag state,…" at bounding box center [904, 334] width 373 height 329
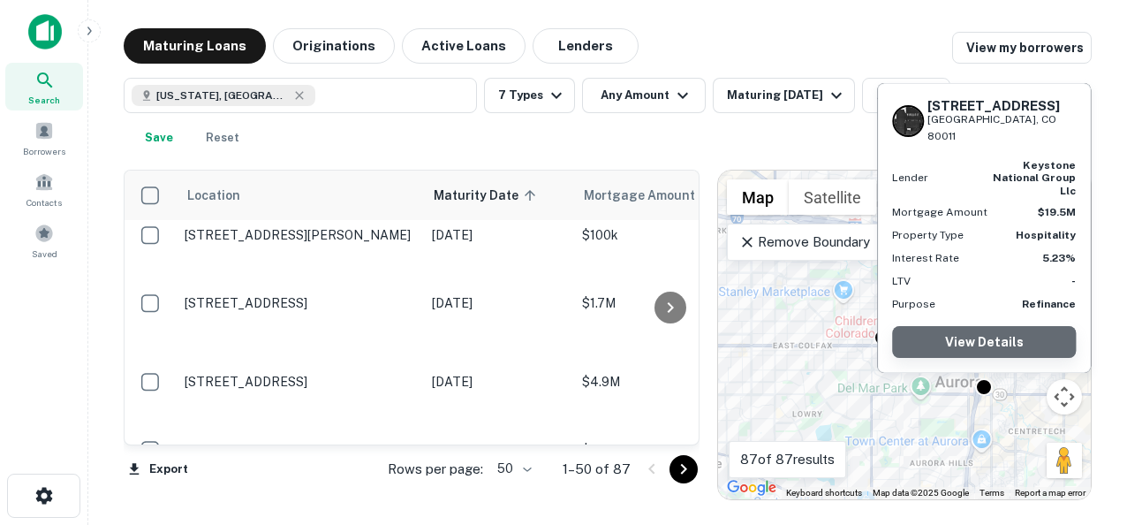
click at [980, 341] on link "View Details" at bounding box center [984, 342] width 184 height 32
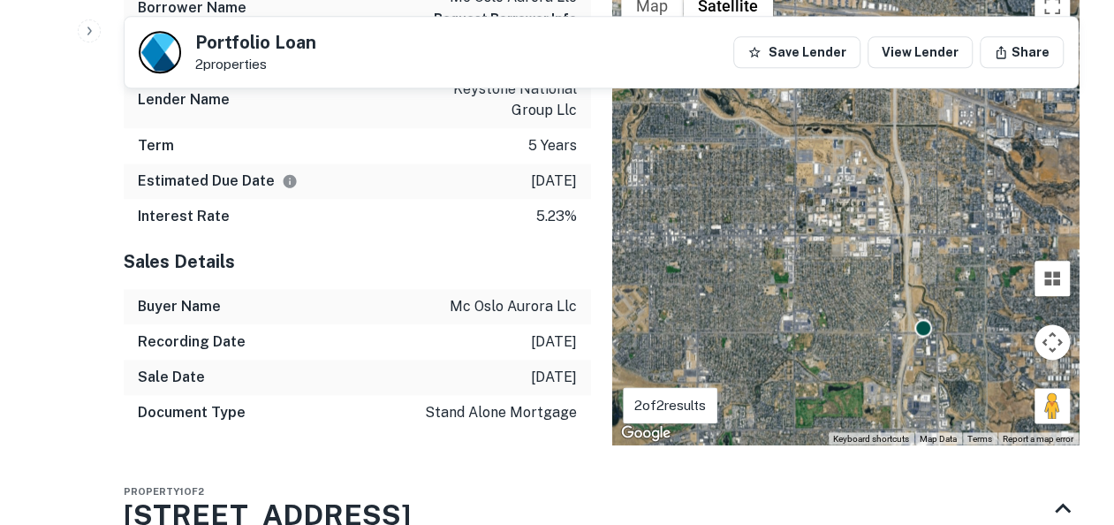
scroll to position [953, 0]
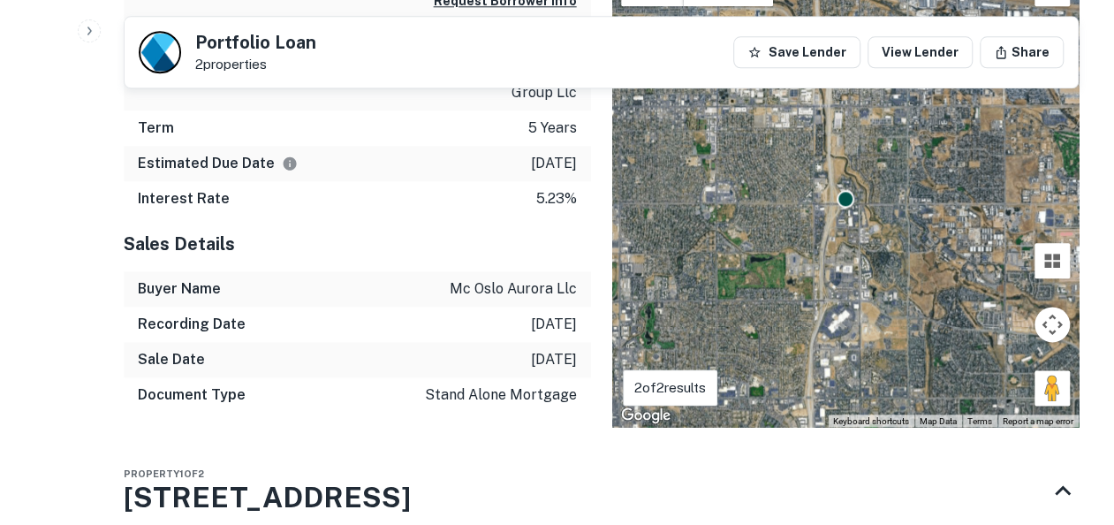
drag, startPoint x: 962, startPoint y: 262, endPoint x: 878, endPoint y: 156, distance: 135.2
click at [878, 156] on div "To activate drag with keyboard, press Alt + Enter. Once in keyboard drag state,…" at bounding box center [845, 194] width 467 height 465
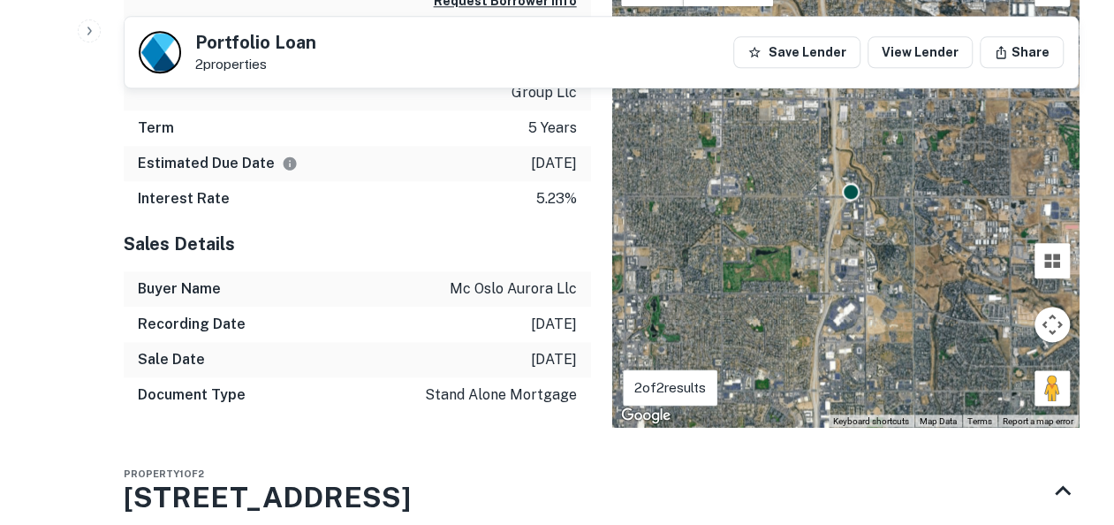
drag, startPoint x: 908, startPoint y: 332, endPoint x: 914, endPoint y: 319, distance: 14.6
click at [914, 319] on div "To activate drag with keyboard, press Alt + Enter. Once in keyboard drag state,…" at bounding box center [845, 194] width 467 height 465
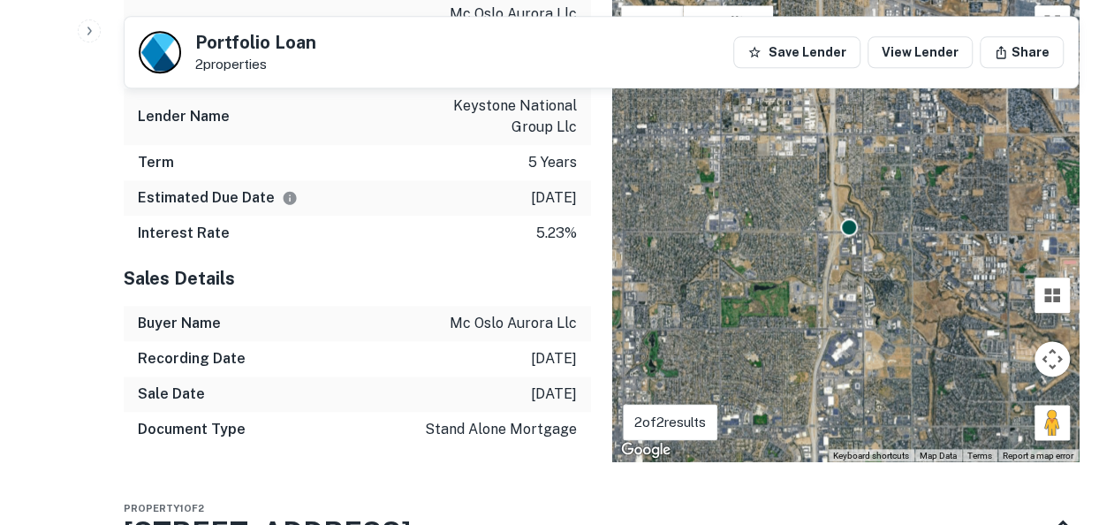
scroll to position [935, 0]
